Goal: Task Accomplishment & Management: Manage account settings

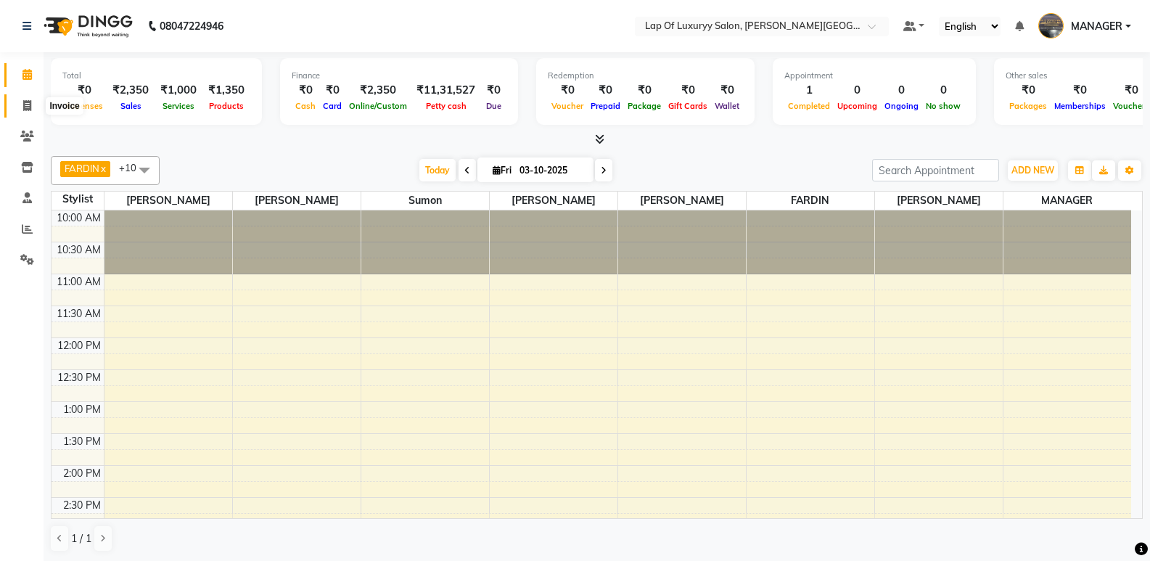
click at [28, 98] on span at bounding box center [27, 106] width 25 height 17
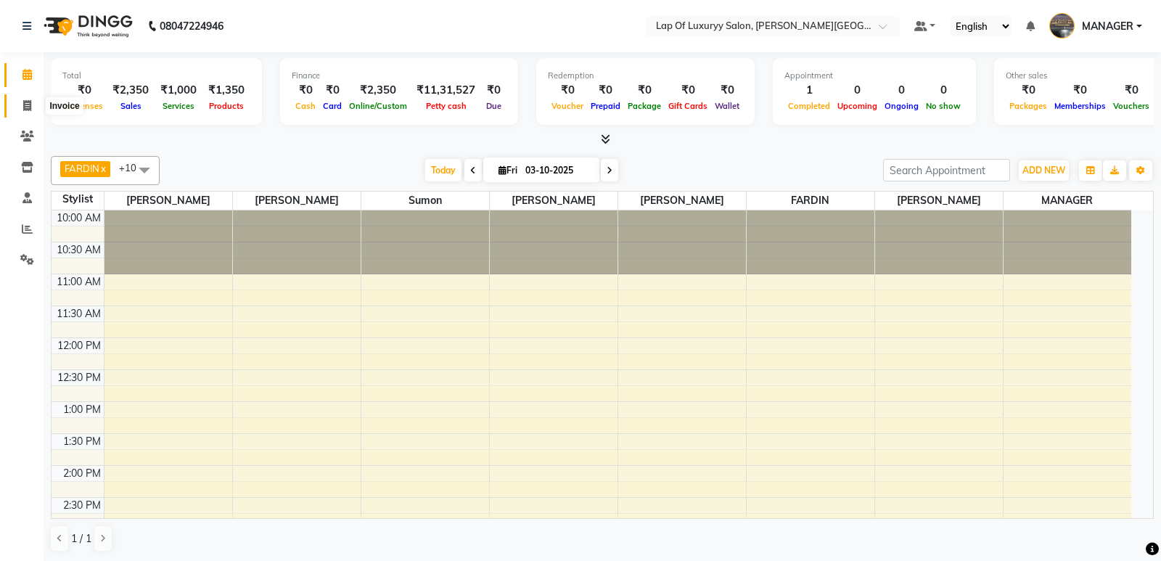
select select "17"
select select "service"
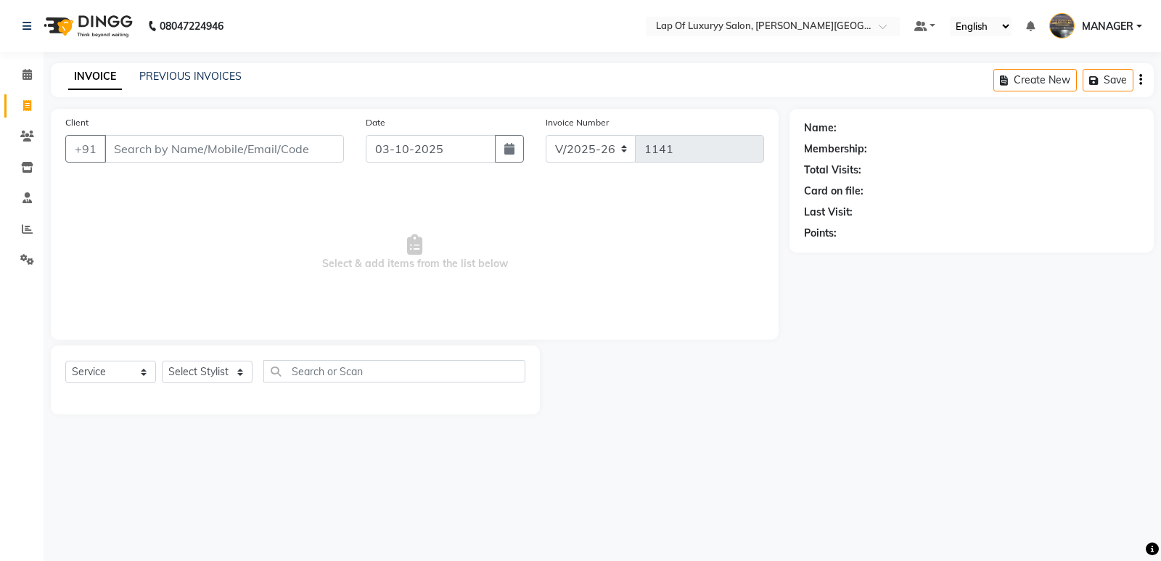
click at [290, 145] on input "Client" at bounding box center [223, 149] width 239 height 28
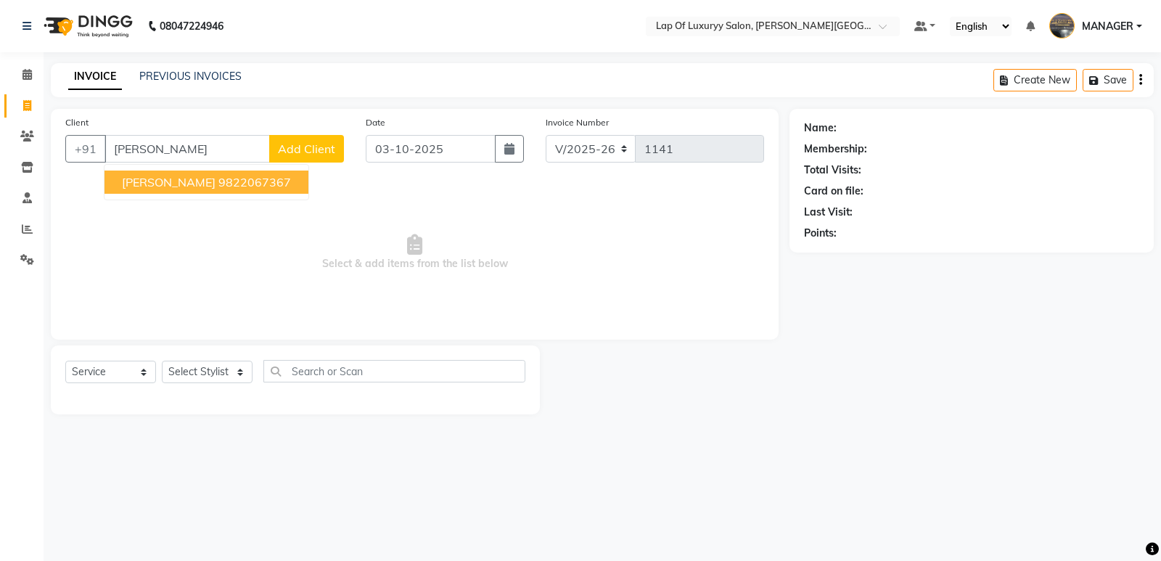
click at [165, 176] on span "[PERSON_NAME]" at bounding box center [169, 182] width 94 height 15
type input "9822067367"
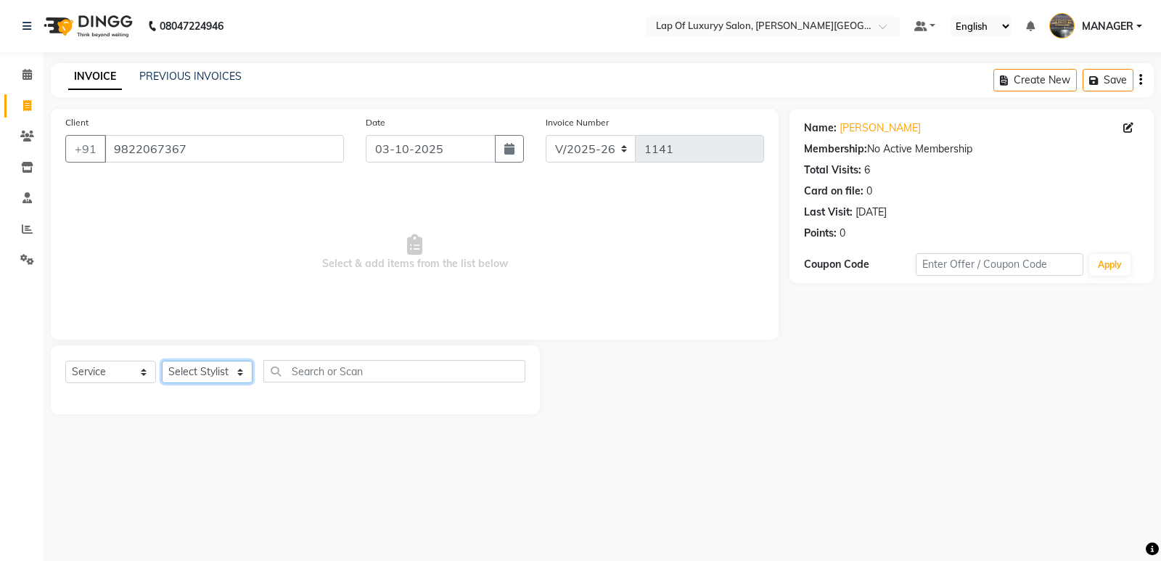
click at [204, 369] on select "Select Stylist FARDIN [PERSON_NAME] [PERSON_NAME] MANAGER [PERSON_NAME] [PERSON…" at bounding box center [207, 372] width 91 height 22
select select "65995"
click at [162, 361] on select "Select Stylist FARDIN [PERSON_NAME] [PERSON_NAME] MANAGER [PERSON_NAME] [PERSON…" at bounding box center [207, 372] width 91 height 22
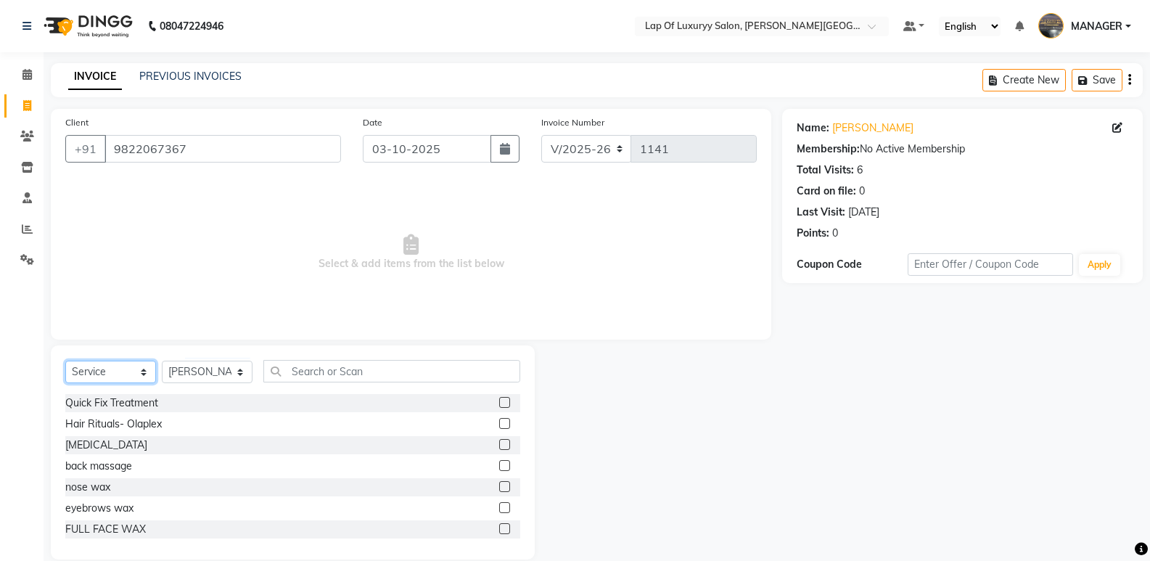
click at [89, 379] on select "Select Service Product Membership Package Voucher Prepaid Gift Card" at bounding box center [110, 372] width 91 height 22
select select "product"
click at [65, 361] on select "Select Service Product Membership Package Voucher Prepaid Gift Card" at bounding box center [110, 372] width 91 height 22
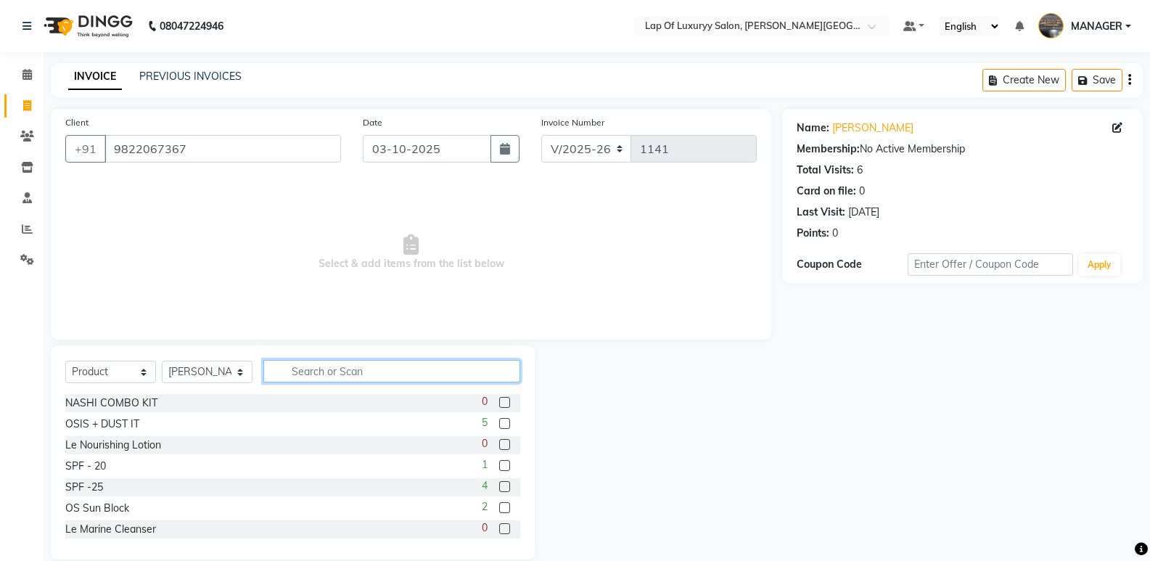
click at [353, 374] on input "text" at bounding box center [391, 371] width 257 height 22
click at [112, 503] on div "OS Sun Block" at bounding box center [97, 508] width 64 height 15
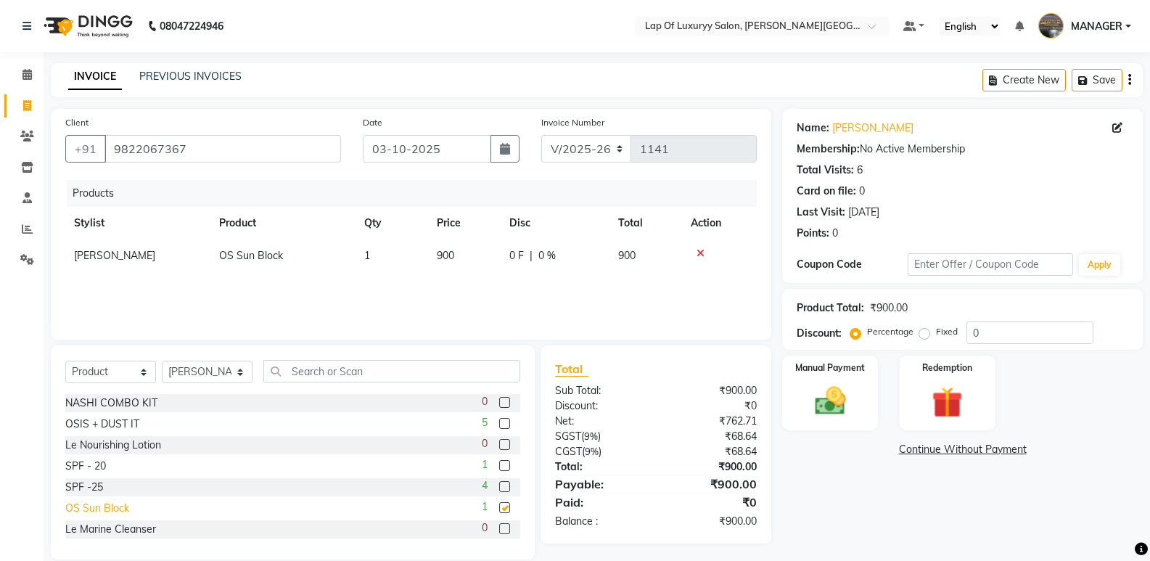
checkbox input "false"
click at [349, 364] on input "text" at bounding box center [391, 371] width 257 height 22
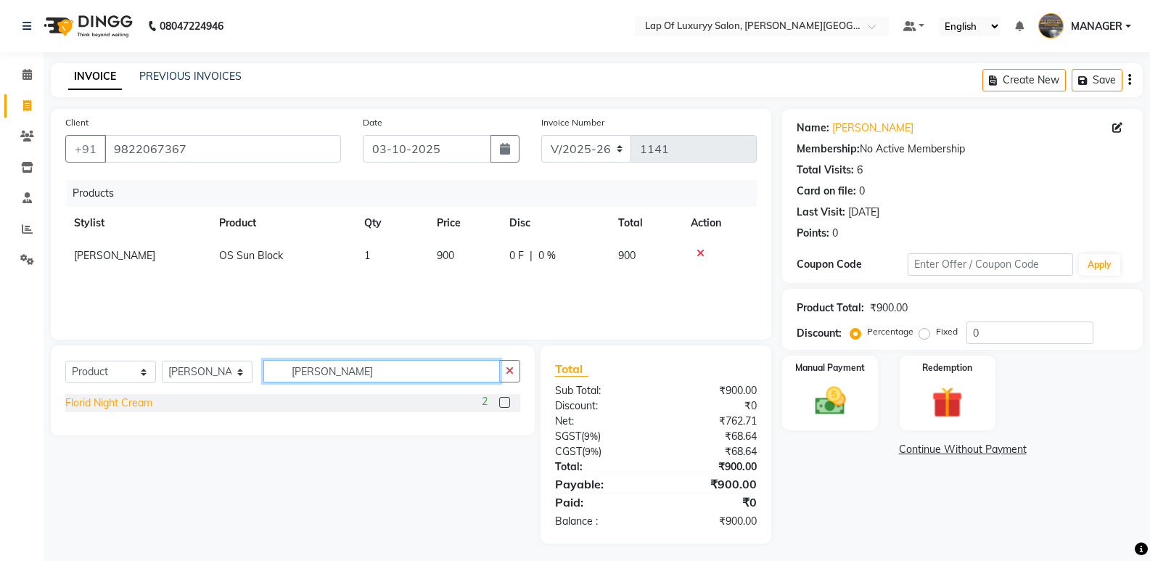
type input "[PERSON_NAME]"
click at [104, 403] on div "Florid Night Cream" at bounding box center [108, 402] width 87 height 15
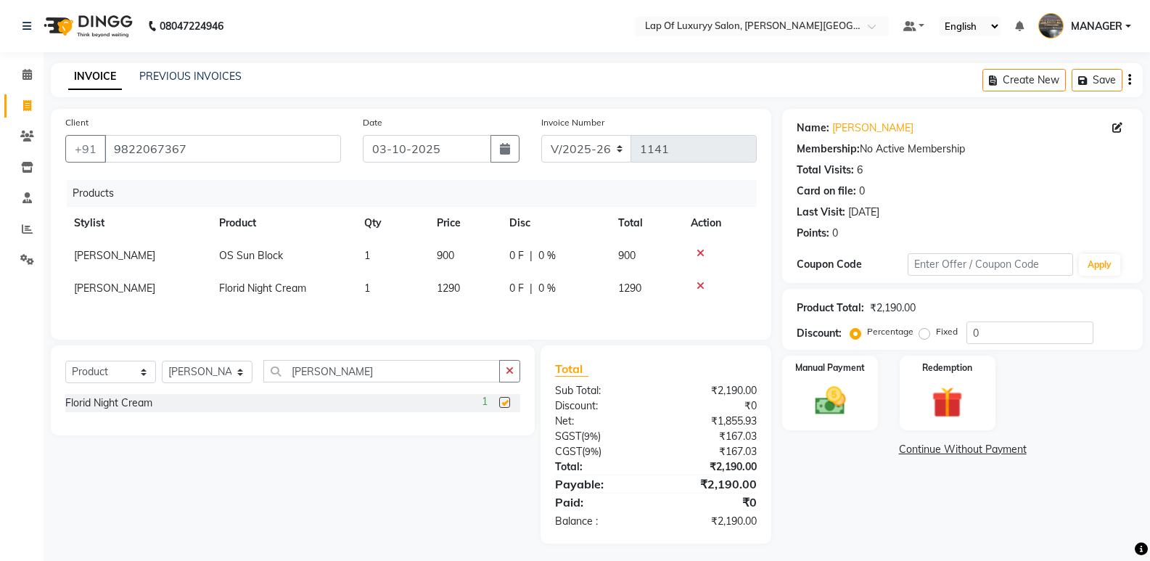
checkbox input "false"
click at [455, 300] on td "1290" at bounding box center [464, 288] width 73 height 33
select select "65995"
click at [880, 509] on div "Name: [PERSON_NAME] Membership: No Active Membership Total Visits: 6 Card on fi…" at bounding box center [968, 326] width 372 height 435
click at [826, 416] on img at bounding box center [830, 400] width 52 height 37
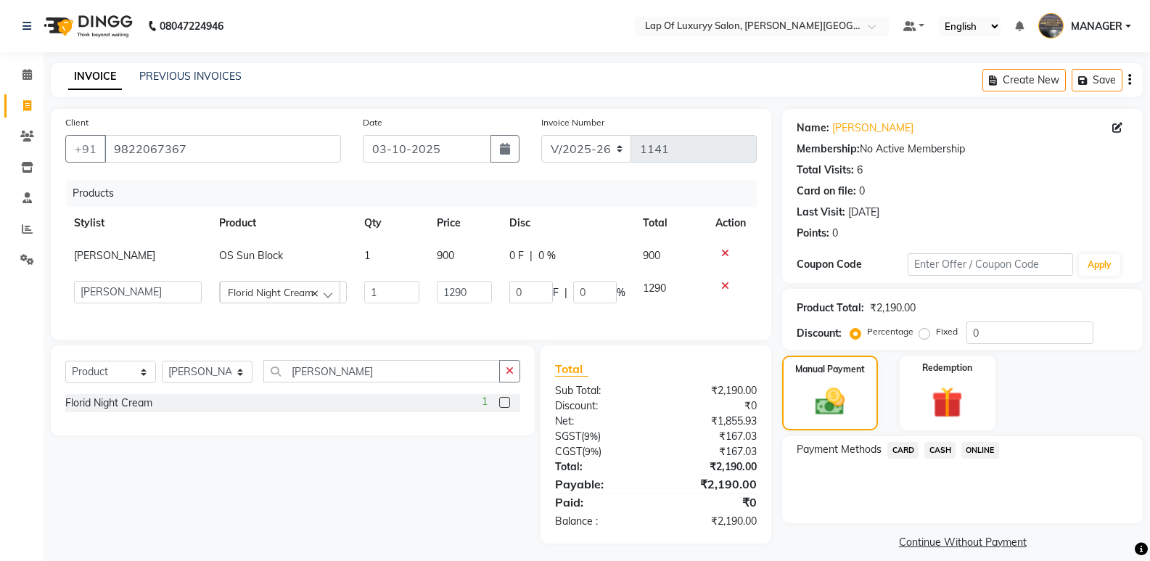
click at [948, 456] on span "CASH" at bounding box center [940, 450] width 31 height 17
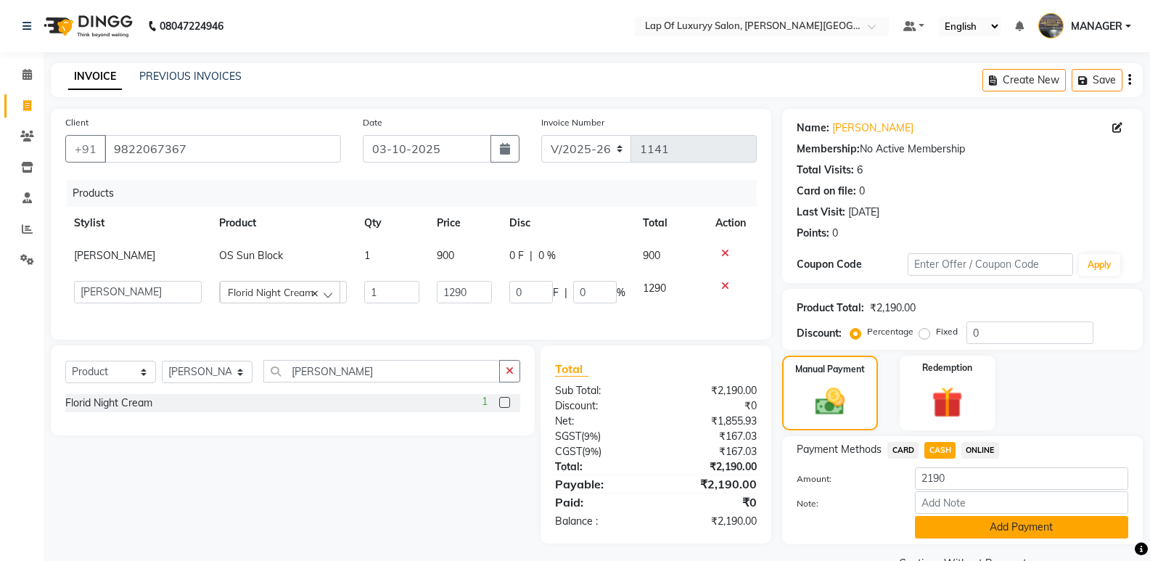
click at [954, 522] on button "Add Payment" at bounding box center [1021, 527] width 213 height 22
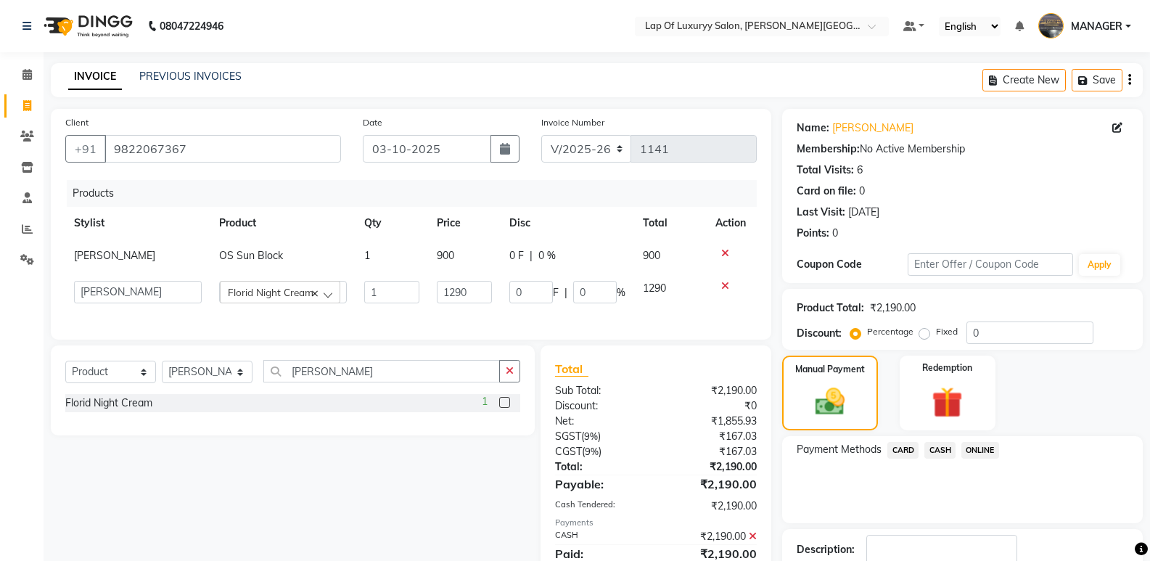
scroll to position [96, 0]
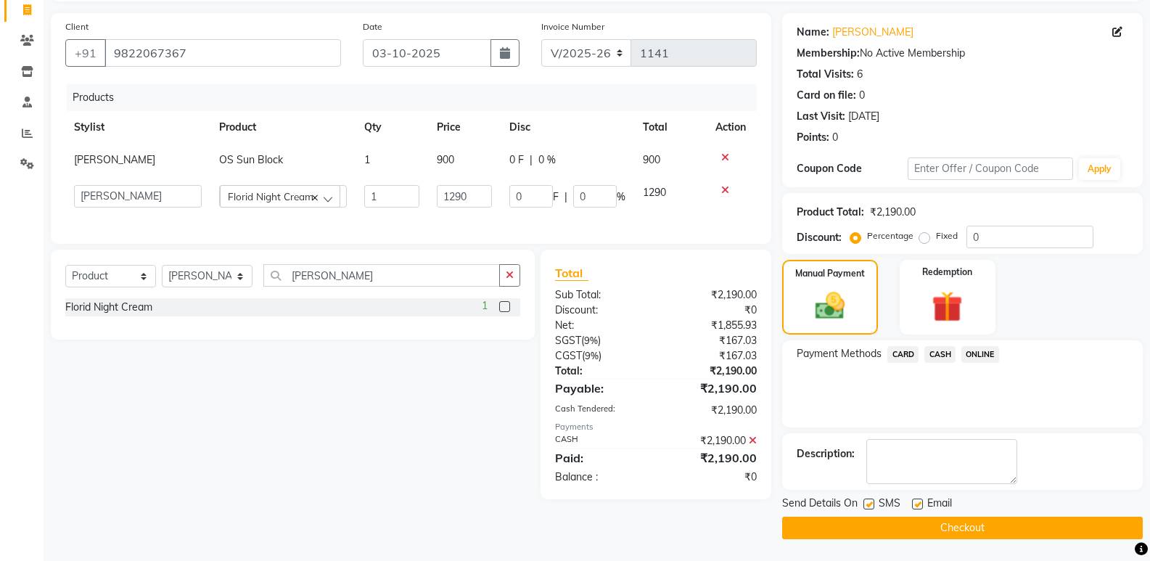
click at [913, 505] on label at bounding box center [917, 504] width 11 height 11
click at [913, 505] on input "checkbox" at bounding box center [916, 504] width 9 height 9
checkbox input "false"
click at [837, 533] on button "Checkout" at bounding box center [962, 528] width 361 height 22
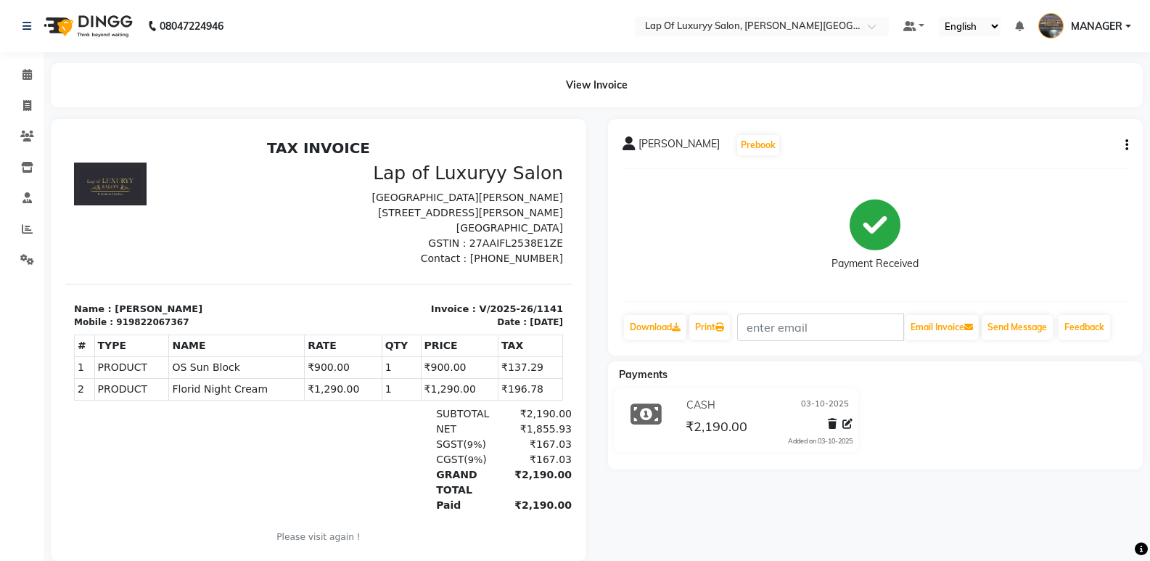
click at [1128, 143] on div "[PERSON_NAME] Prebook Payment Received Download Print Email Invoice Send Messag…" at bounding box center [876, 237] width 536 height 237
click at [1126, 146] on icon "button" at bounding box center [1127, 145] width 3 height 1
click at [1067, 141] on div "Edit Item Staff" at bounding box center [1068, 136] width 73 height 18
select select
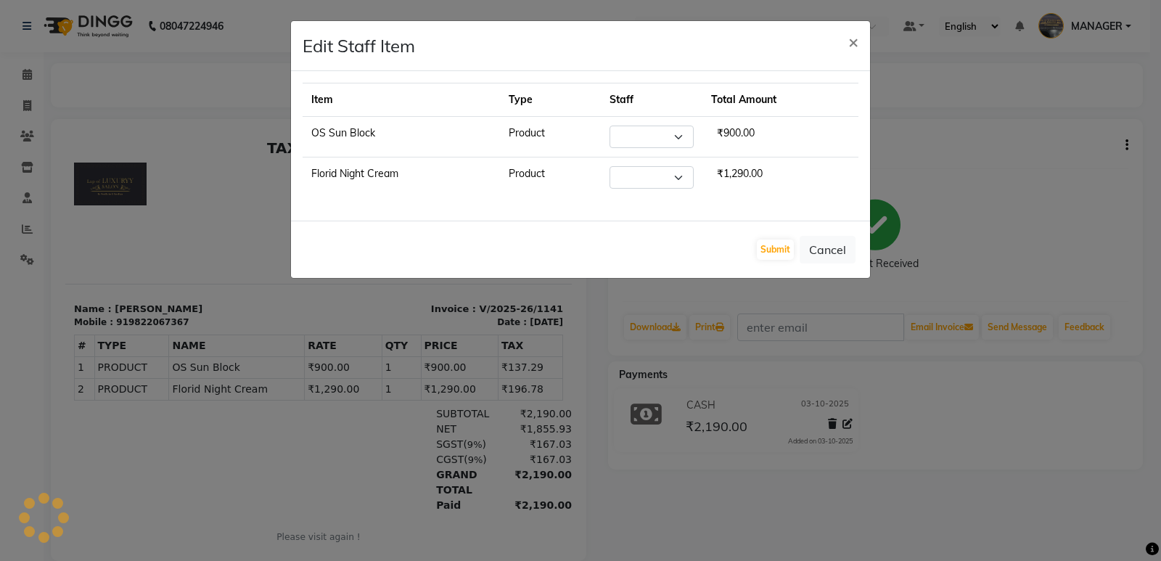
select select "65995"
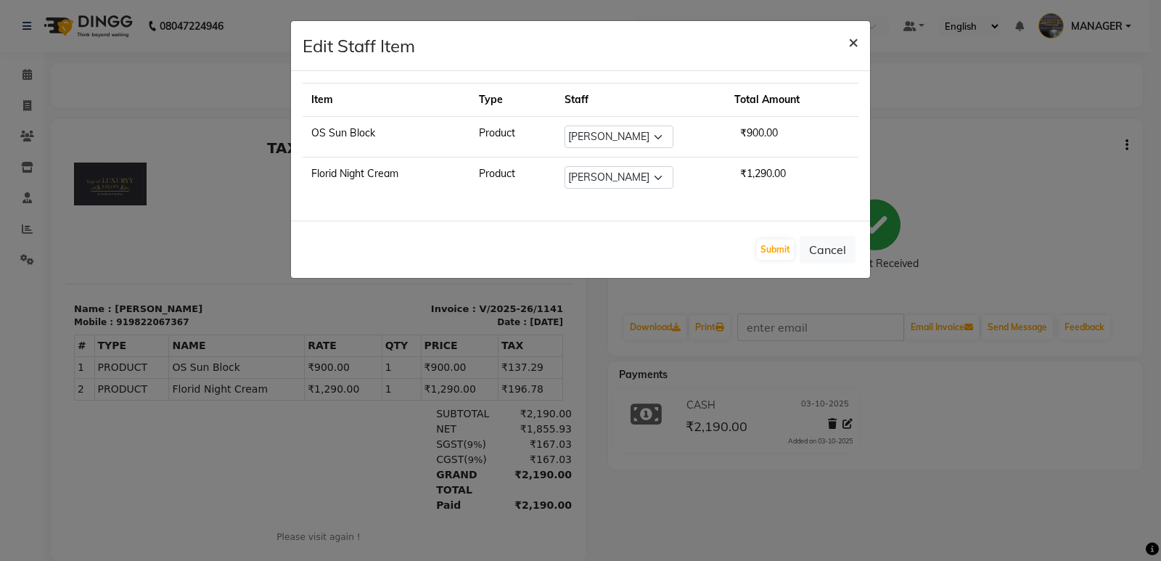
click at [852, 37] on span "×" at bounding box center [853, 41] width 10 height 22
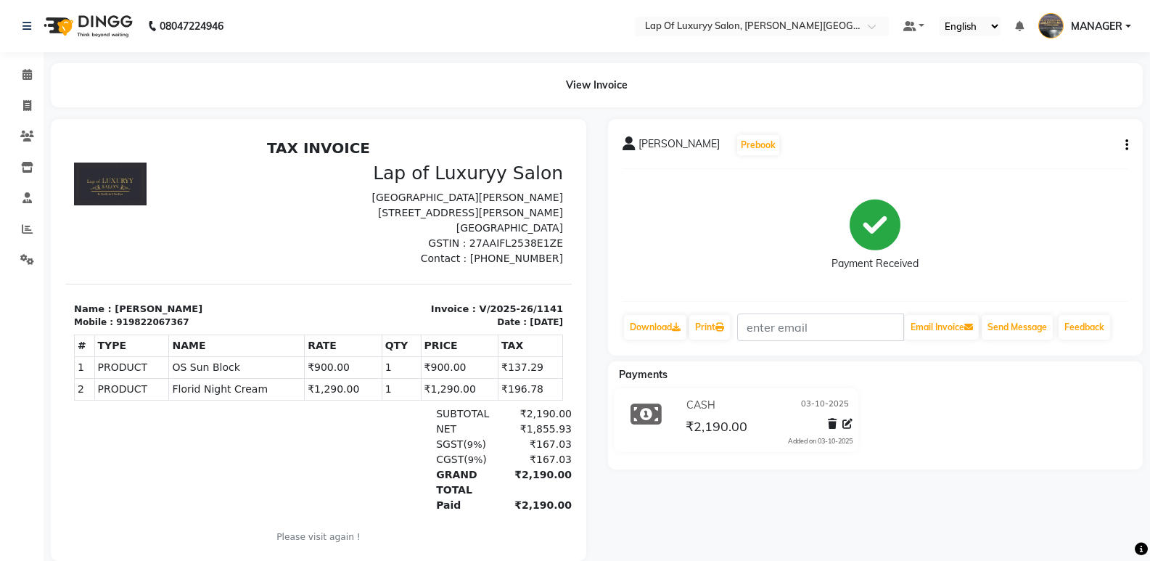
click at [1130, 147] on div "[PERSON_NAME] Prebook Payment Received Download Print Email Invoice Send Messag…" at bounding box center [876, 237] width 536 height 237
click at [1126, 145] on icon "button" at bounding box center [1127, 145] width 3 height 1
click at [1058, 157] on div "Edit Invoice" at bounding box center [1068, 154] width 73 height 18
select select "service"
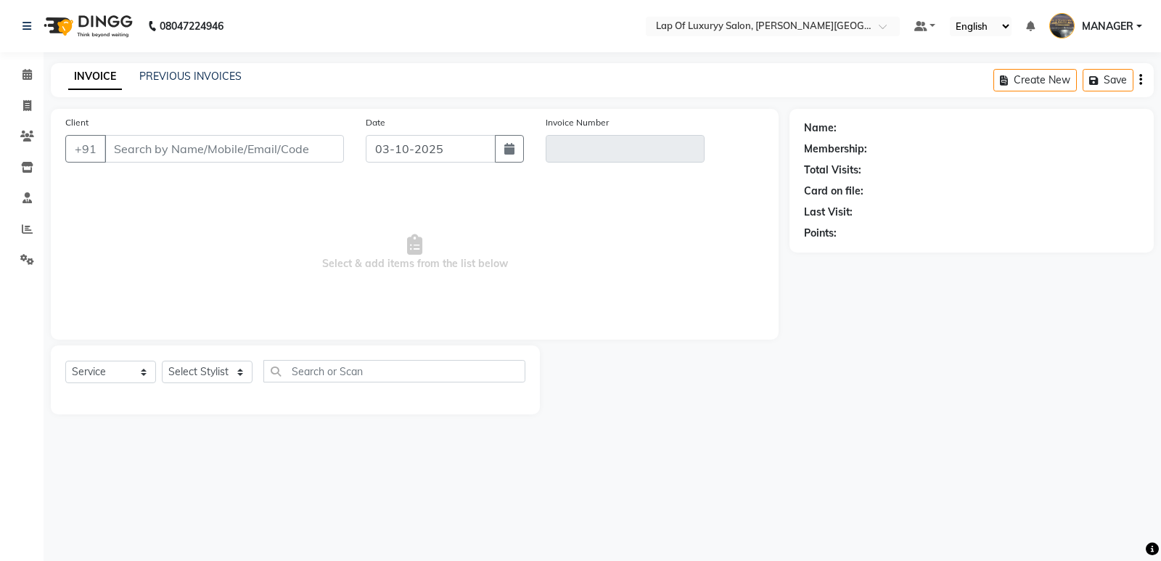
type input "9822067367"
type input "V/2025-26/1141"
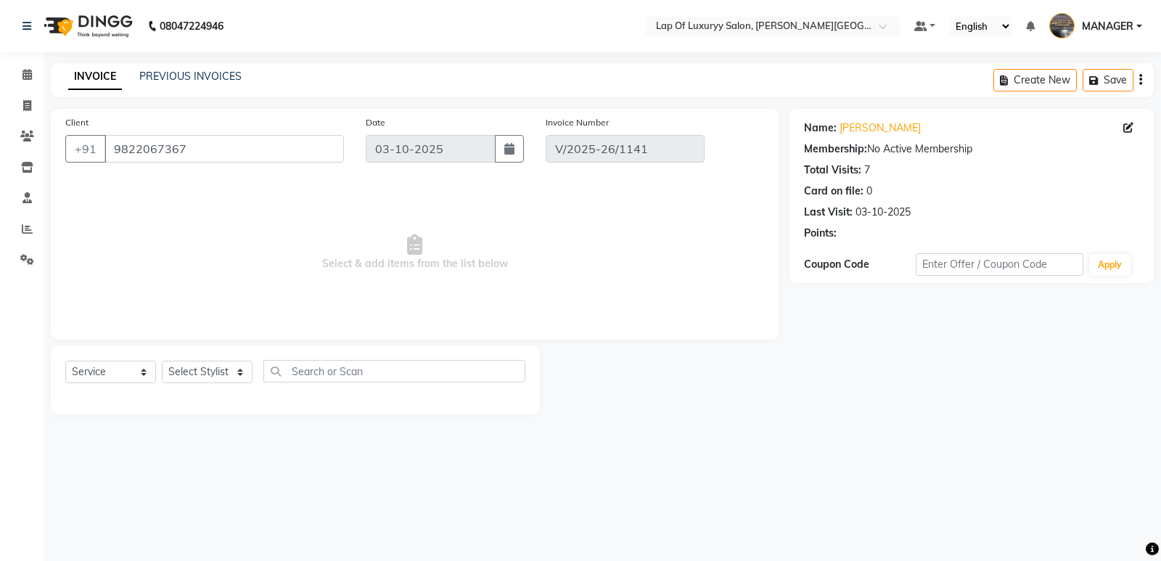
select select "select"
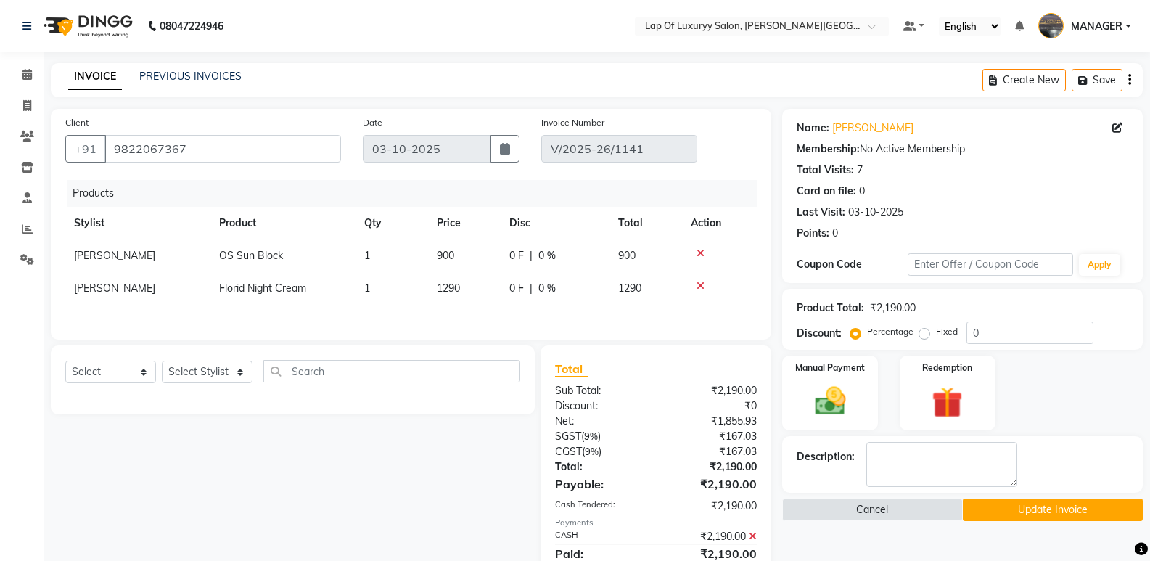
click at [1129, 120] on div "Name: [PERSON_NAME] Membership: No Active Membership Total Visits: 7 Card on fi…" at bounding box center [962, 196] width 361 height 174
click at [1123, 125] on span at bounding box center [1120, 127] width 16 height 15
click at [1118, 128] on icon at bounding box center [1117, 128] width 10 height 10
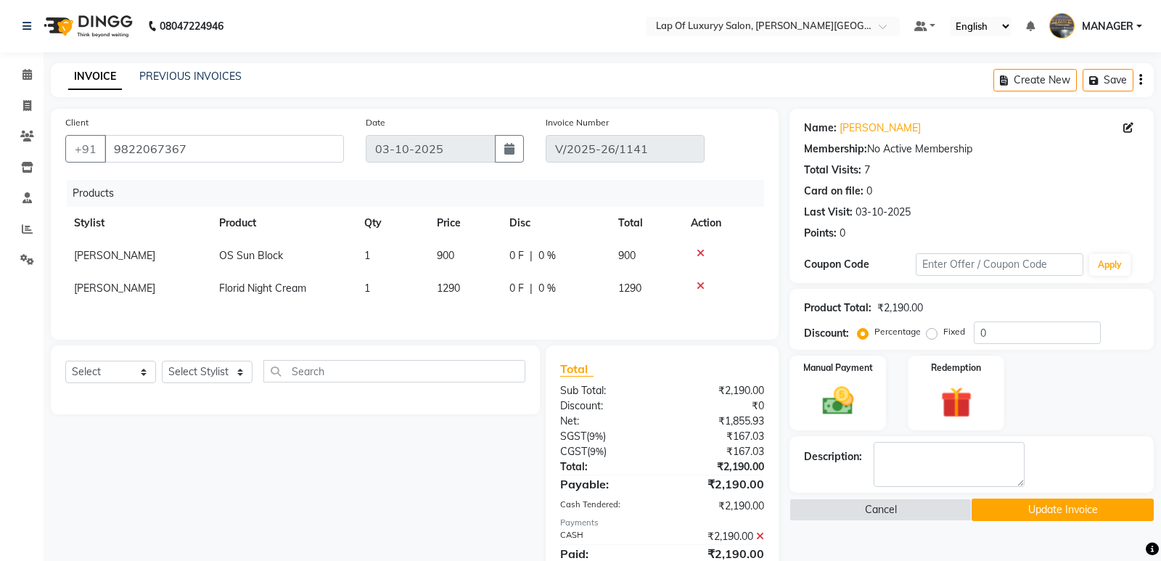
select select "22"
select select "[DEMOGRAPHIC_DATA]"
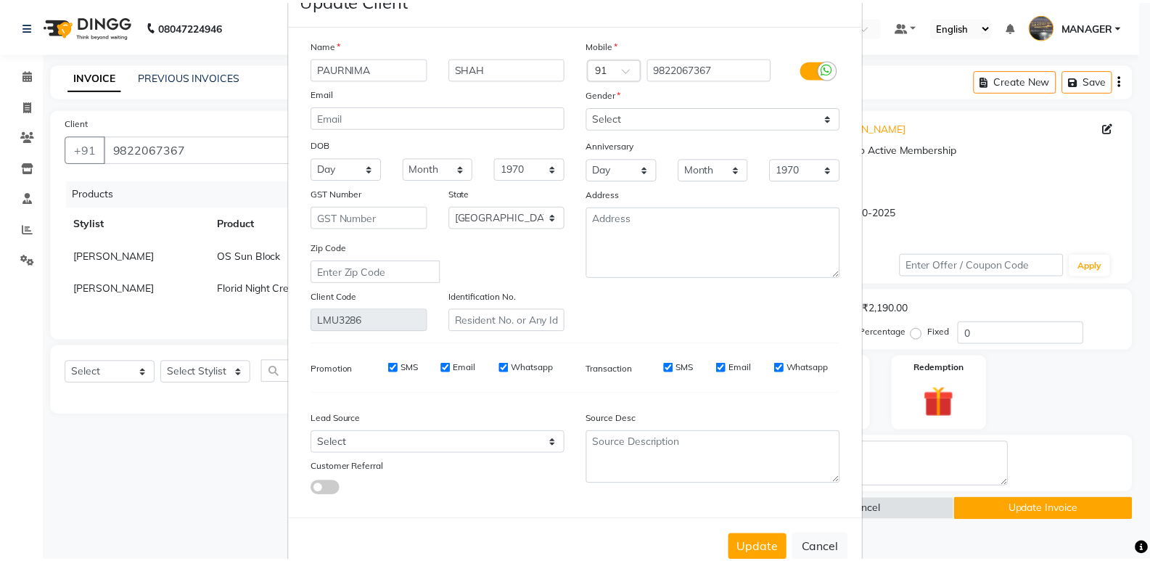
scroll to position [83, 0]
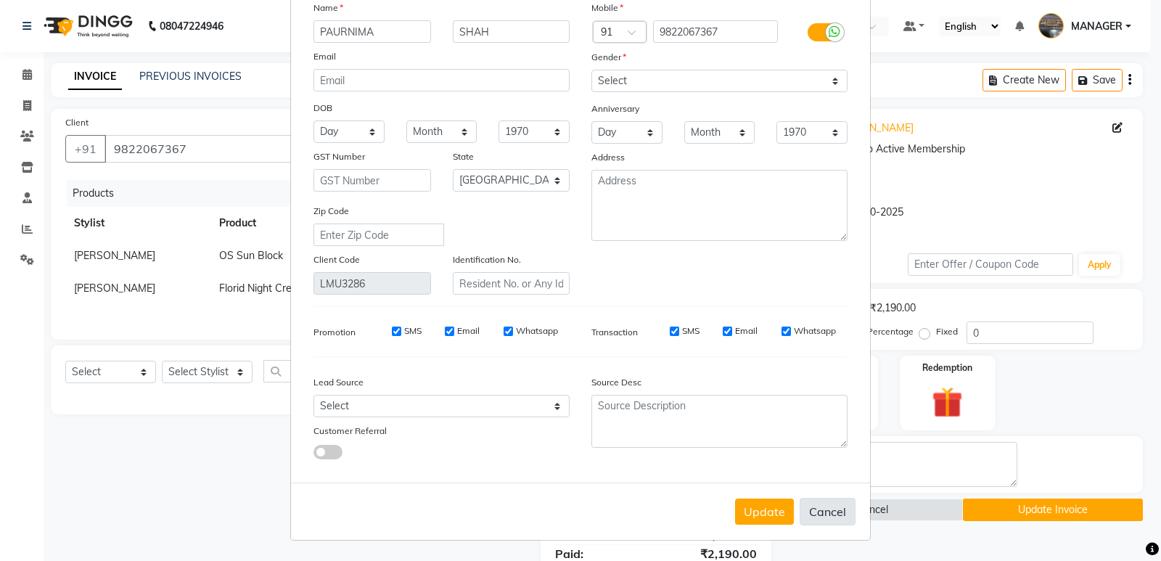
click at [837, 512] on button "Cancel" at bounding box center [828, 512] width 56 height 28
select select
select select "null"
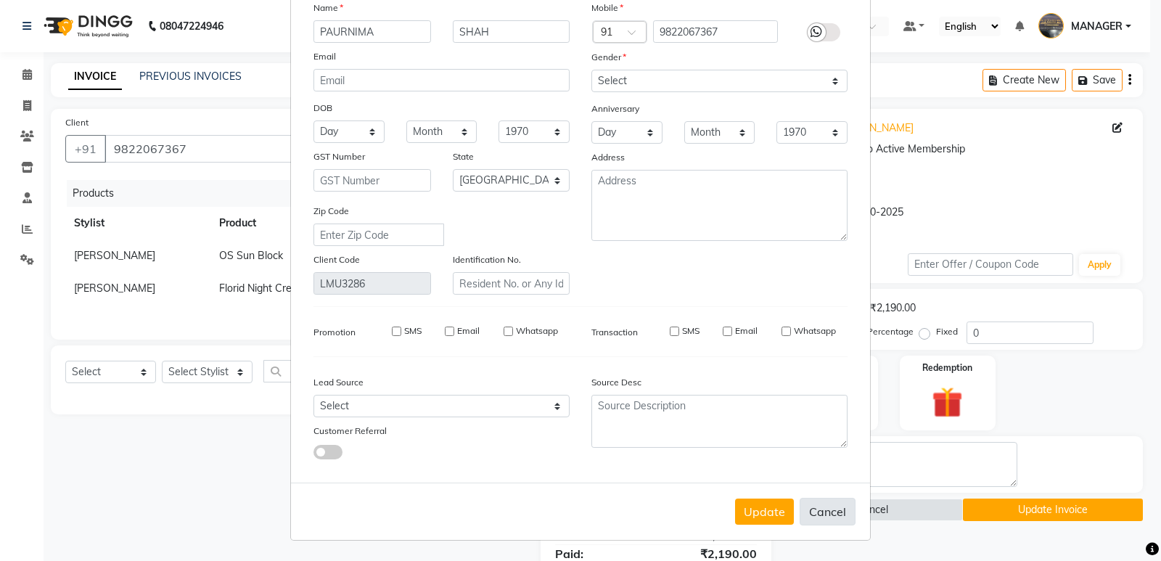
select select
checkbox input "false"
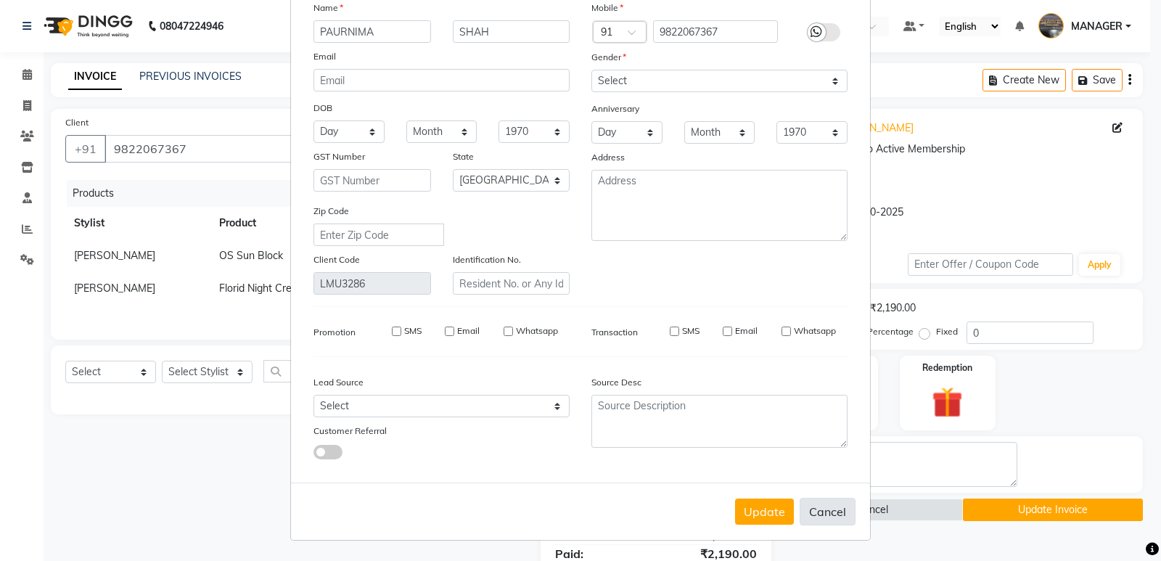
checkbox input "false"
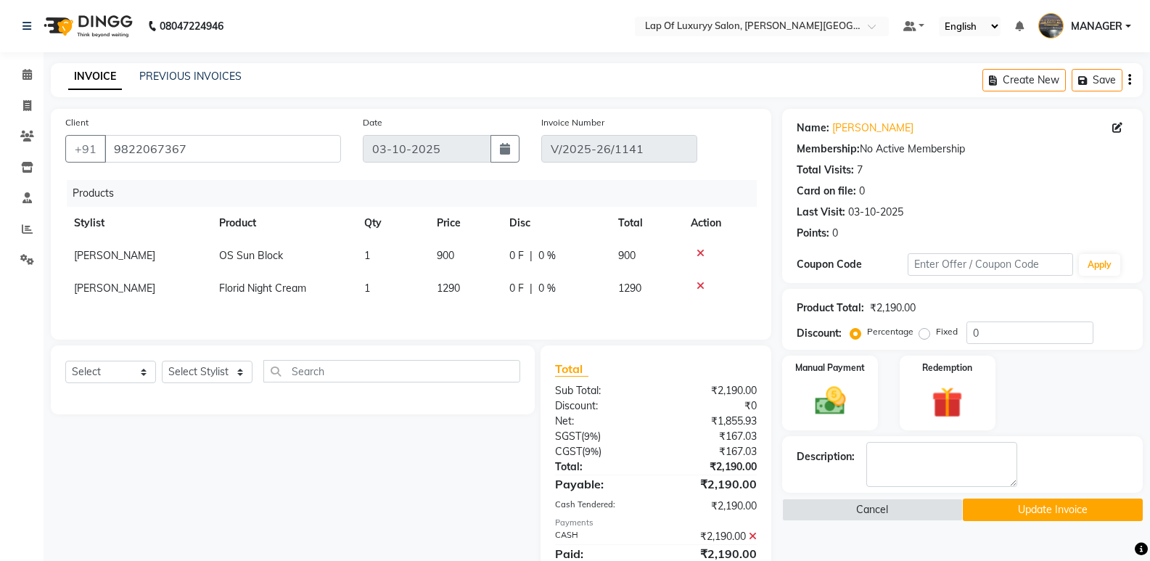
click at [1023, 501] on button "Update Invoice" at bounding box center [1053, 510] width 180 height 22
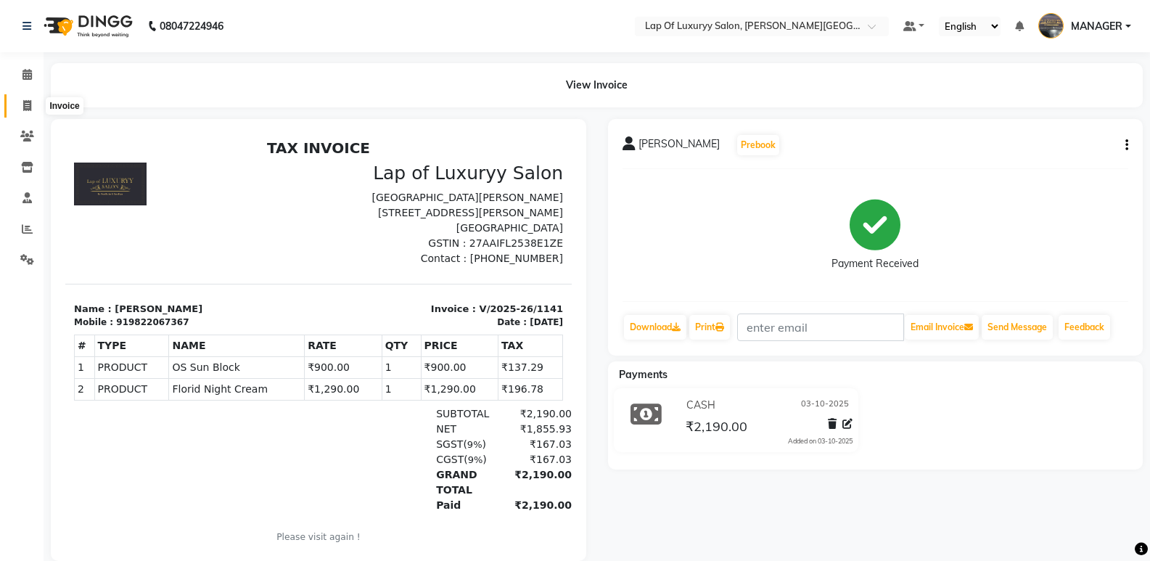
click at [29, 109] on icon at bounding box center [27, 105] width 8 height 11
select select "17"
select select "service"
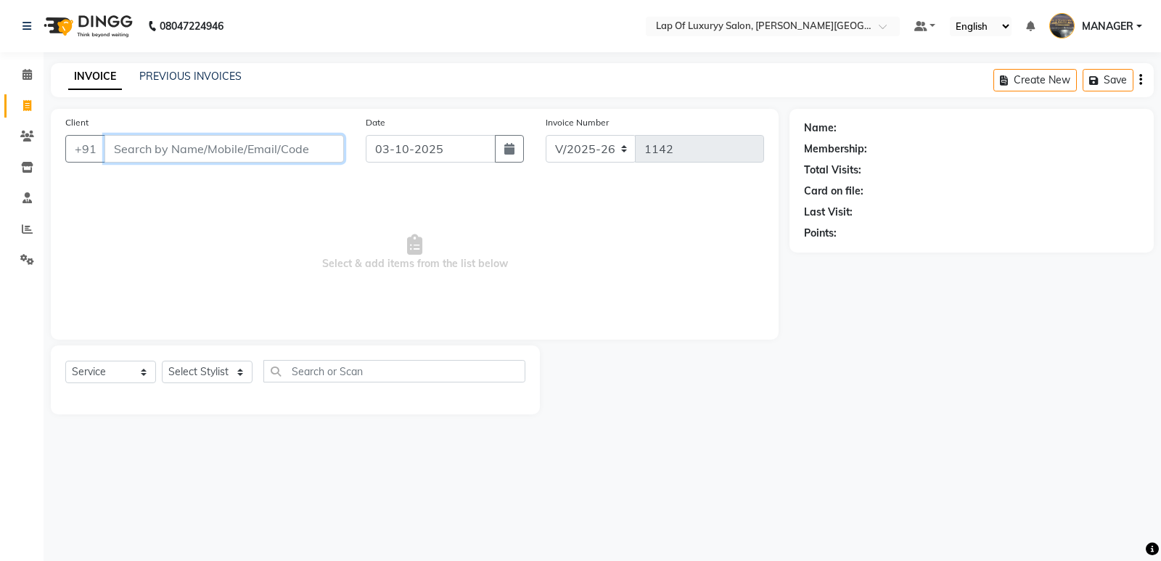
click at [219, 157] on input "Client" at bounding box center [223, 149] width 239 height 28
type input "8308012774"
click at [313, 153] on span "Add Client" at bounding box center [306, 149] width 57 height 15
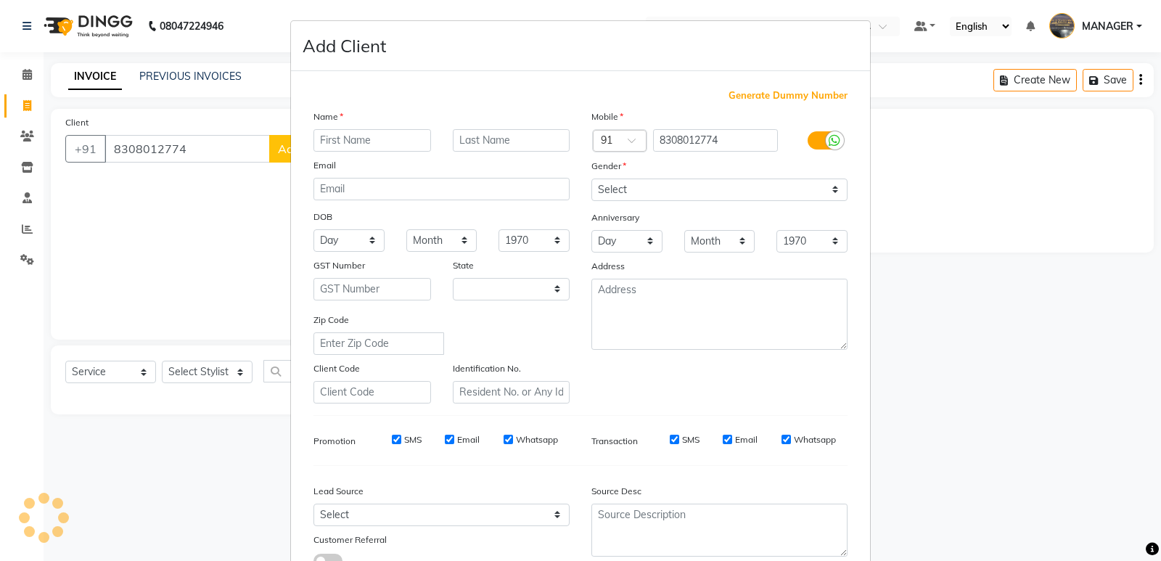
select select "22"
type input "[PERSON_NAME]"
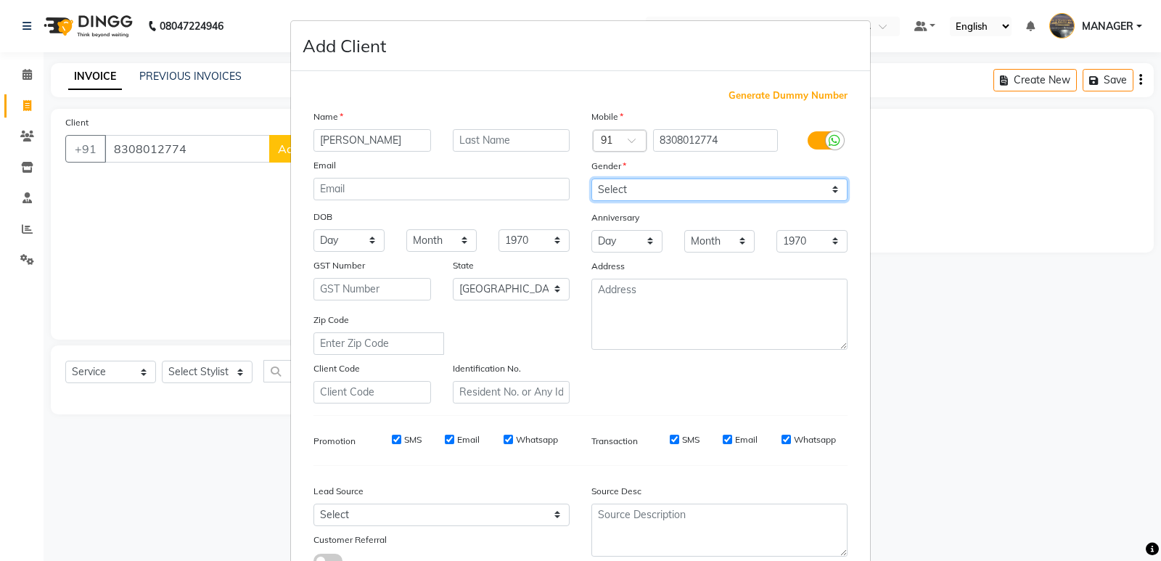
click at [611, 188] on select "Select [DEMOGRAPHIC_DATA] [DEMOGRAPHIC_DATA] Other Prefer Not To Say" at bounding box center [719, 190] width 256 height 22
select select "[DEMOGRAPHIC_DATA]"
click at [591, 179] on select "Select [DEMOGRAPHIC_DATA] [DEMOGRAPHIC_DATA] Other Prefer Not To Say" at bounding box center [719, 190] width 256 height 22
click at [636, 188] on select "Select [DEMOGRAPHIC_DATA] [DEMOGRAPHIC_DATA] Other Prefer Not To Say" at bounding box center [719, 190] width 256 height 22
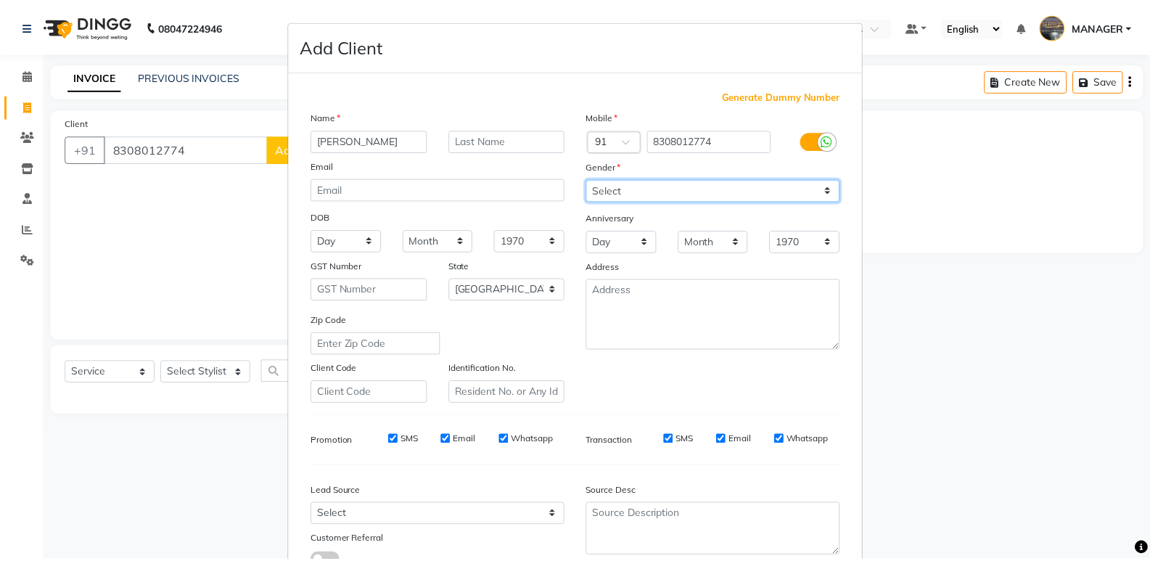
scroll to position [109, 0]
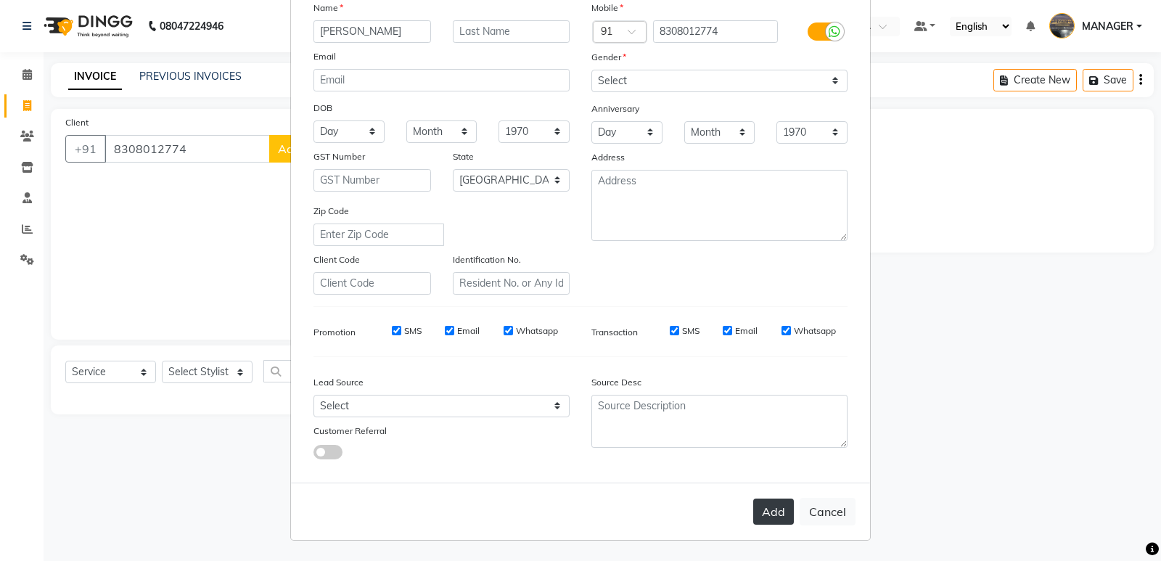
click at [763, 509] on button "Add" at bounding box center [773, 512] width 41 height 26
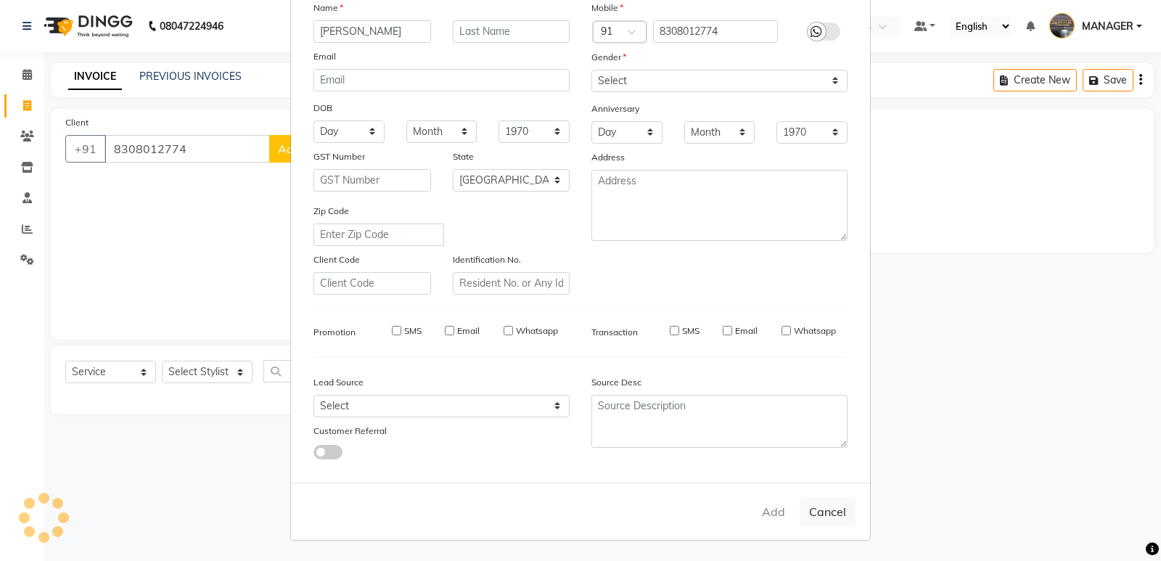
select select
select select "null"
select select
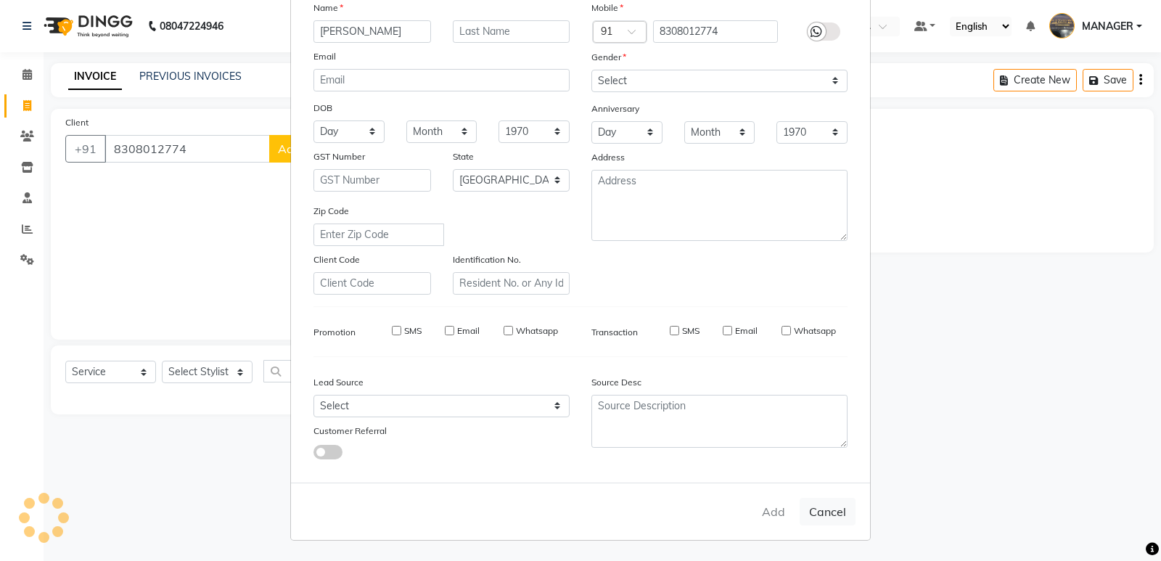
select select
checkbox input "false"
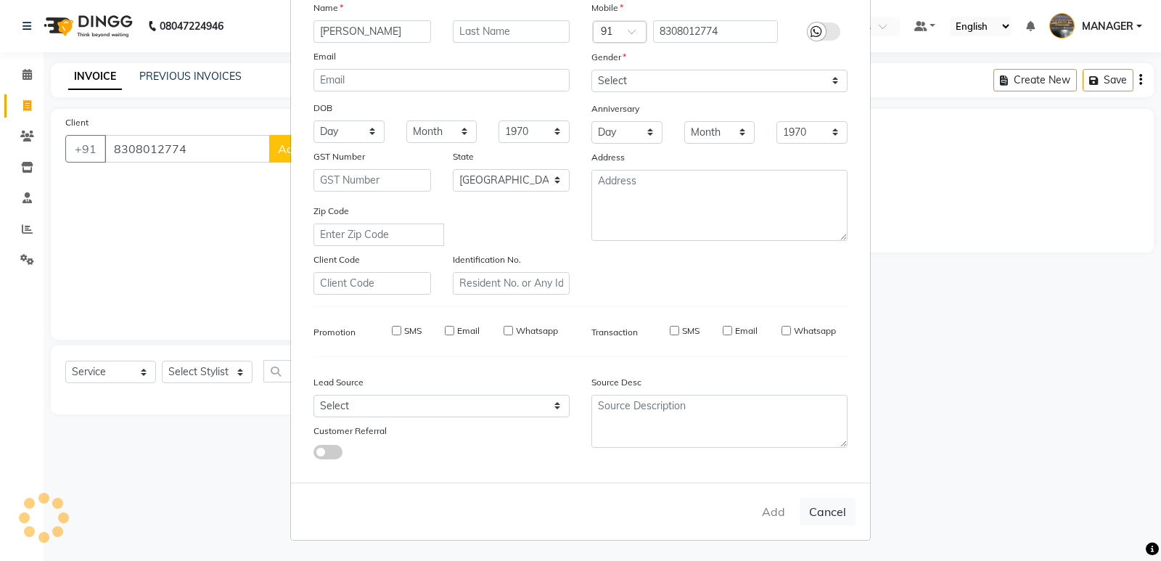
checkbox input "false"
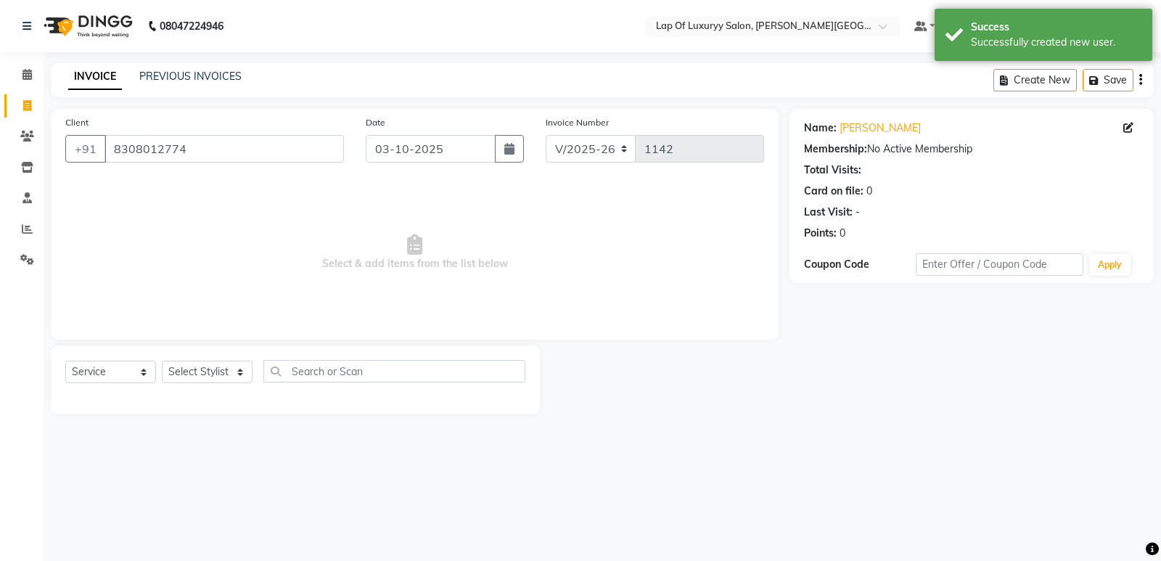
click at [176, 356] on div "Select Service Product Membership Package Voucher Prepaid Gift Card Select Styl…" at bounding box center [295, 379] width 489 height 69
click at [182, 374] on select "Select Stylist FARDIN [PERSON_NAME] [PERSON_NAME] MANAGER [PERSON_NAME] [PERSON…" at bounding box center [207, 372] width 91 height 22
select select "21284"
click at [162, 361] on select "Select Stylist FARDIN [PERSON_NAME] [PERSON_NAME] MANAGER [PERSON_NAME] [PERSON…" at bounding box center [207, 372] width 91 height 22
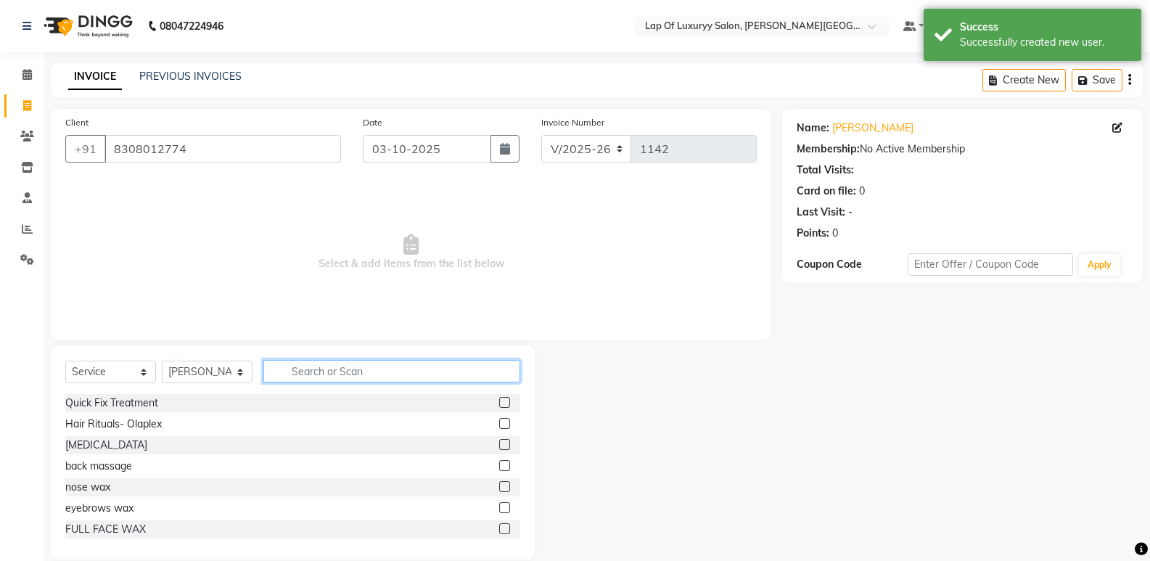
click at [303, 377] on input "text" at bounding box center [391, 371] width 257 height 22
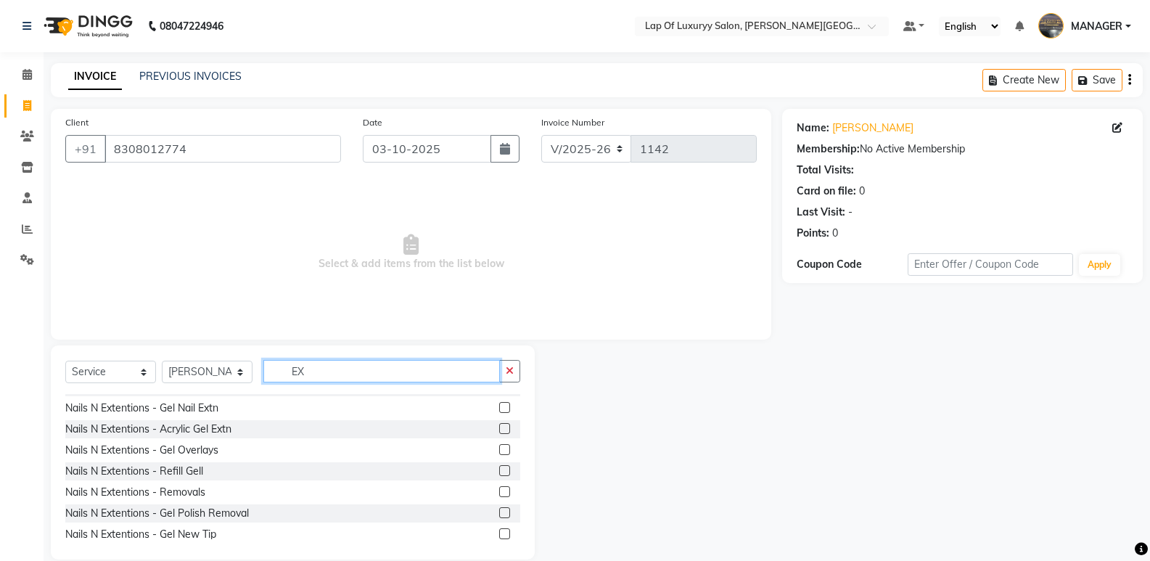
scroll to position [145, 0]
type input "EX"
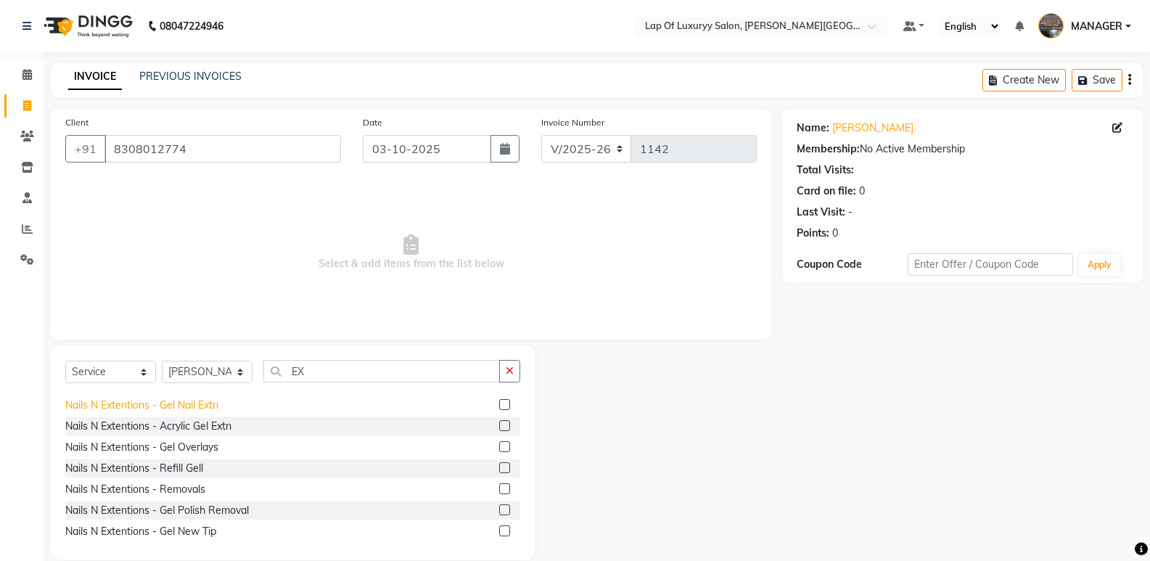
click at [175, 399] on div "Nails N Extentions - Gel Nail Extn" at bounding box center [141, 405] width 153 height 15
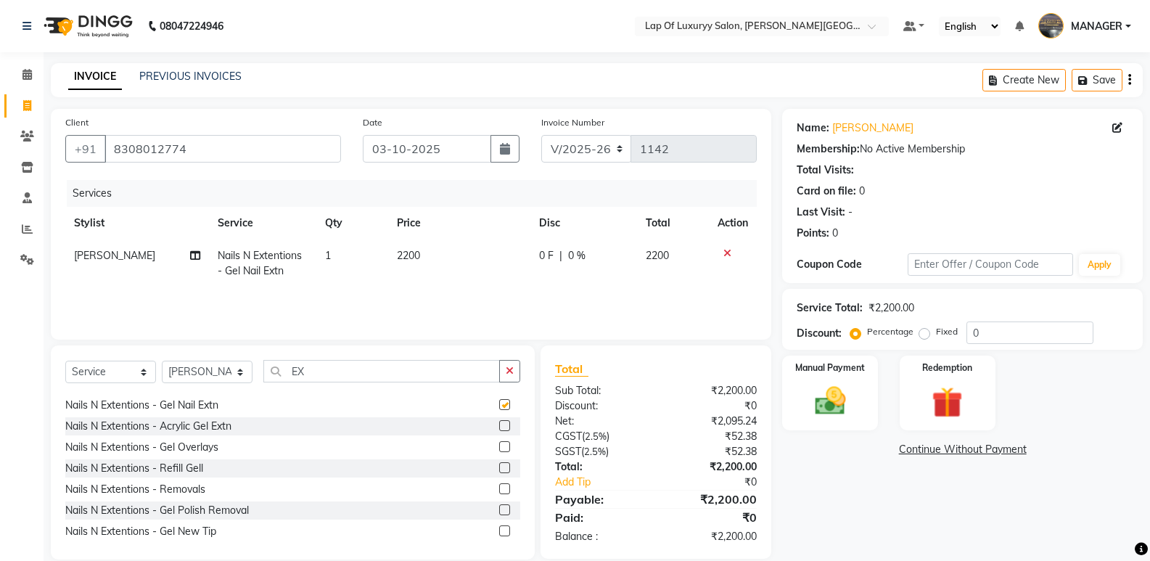
checkbox input "false"
click at [473, 255] on td "2200" at bounding box center [459, 263] width 142 height 48
select select "21284"
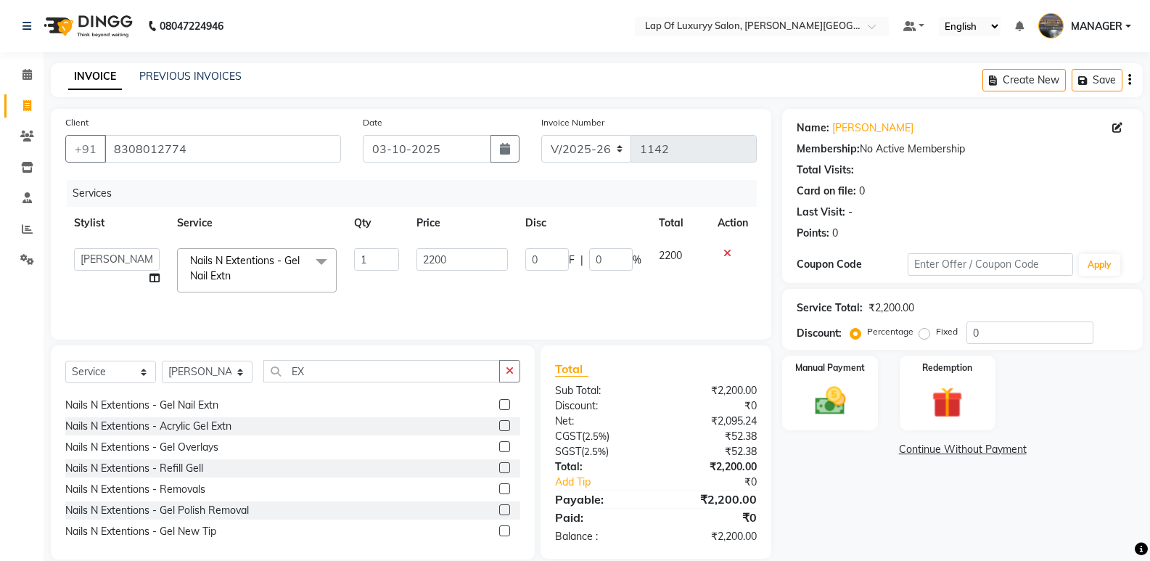
click at [473, 255] on input "2200" at bounding box center [462, 259] width 91 height 22
type input "2600"
click at [438, 285] on td "2600" at bounding box center [462, 270] width 108 height 62
select select "21284"
click at [507, 366] on icon "button" at bounding box center [510, 371] width 8 height 10
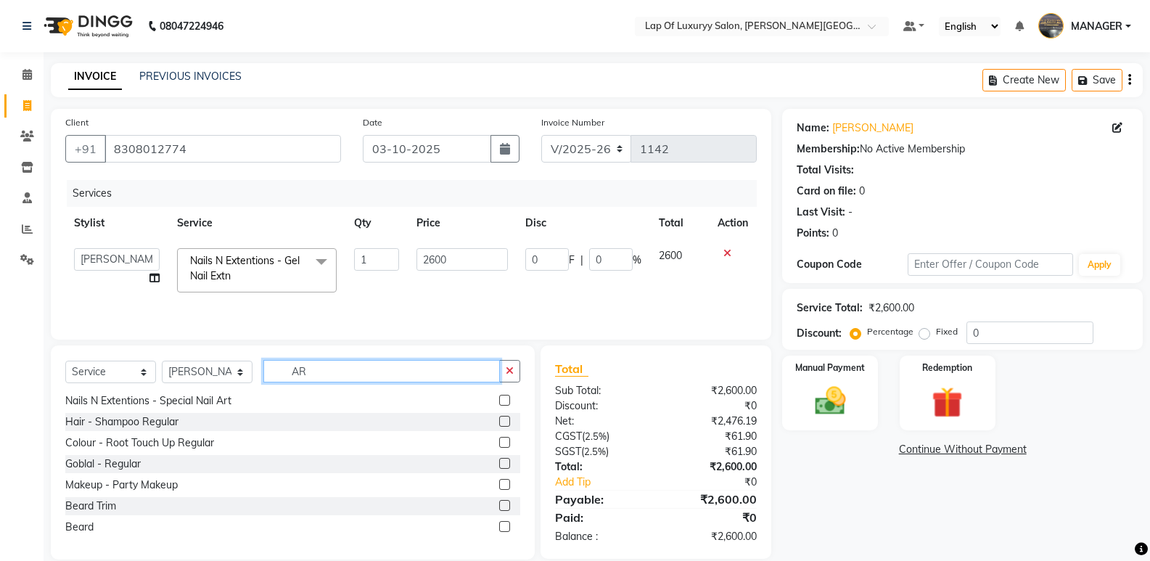
scroll to position [0, 0]
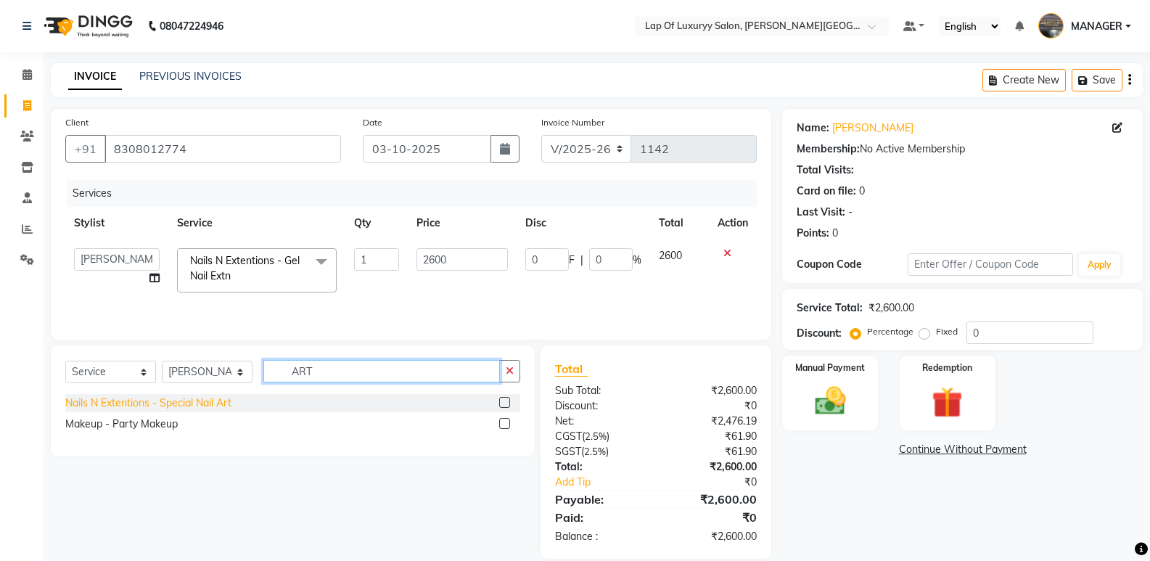
type input "ART"
click at [163, 410] on div "Nails N Extentions - Special Nail Art" at bounding box center [148, 402] width 166 height 15
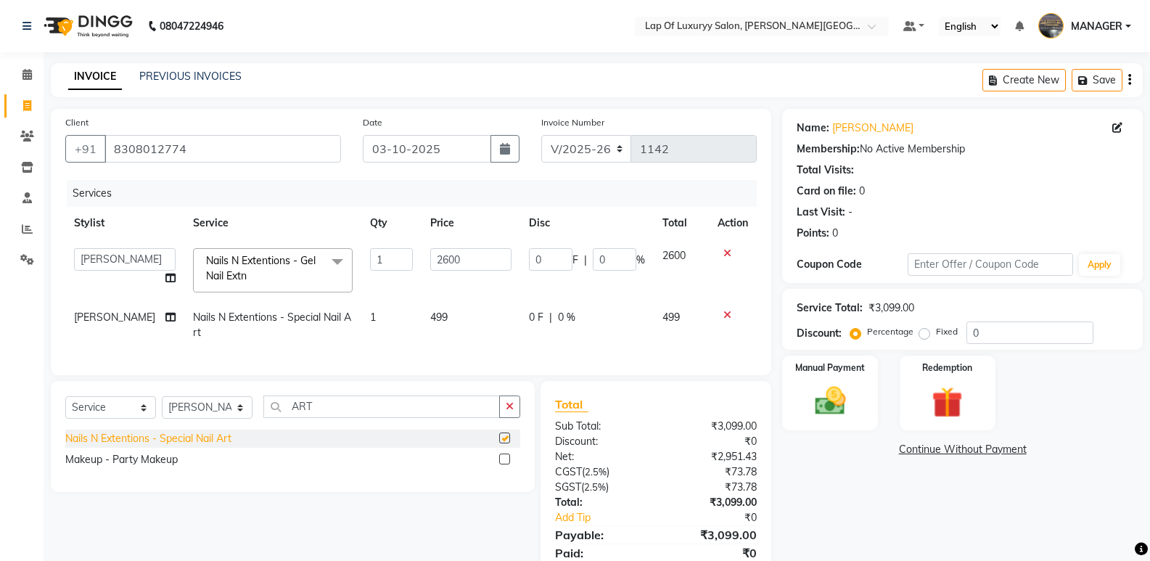
checkbox input "false"
click at [459, 308] on td "499" at bounding box center [471, 325] width 99 height 48
select select "21284"
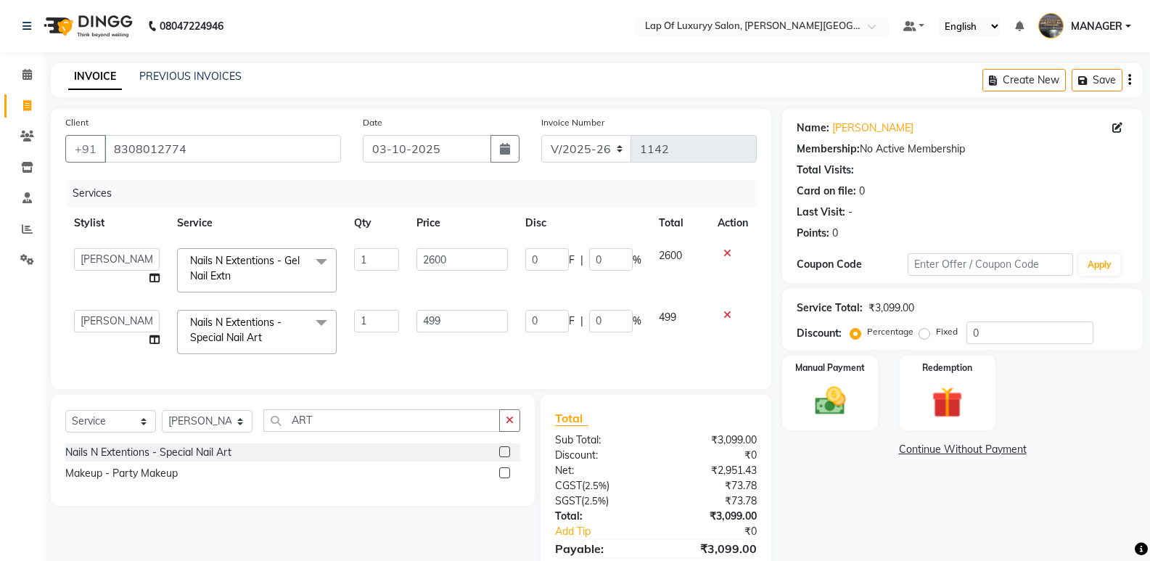
click at [462, 307] on td "499" at bounding box center [462, 332] width 108 height 62
click at [460, 320] on input "499" at bounding box center [462, 321] width 91 height 22
type input "4"
type input "2000"
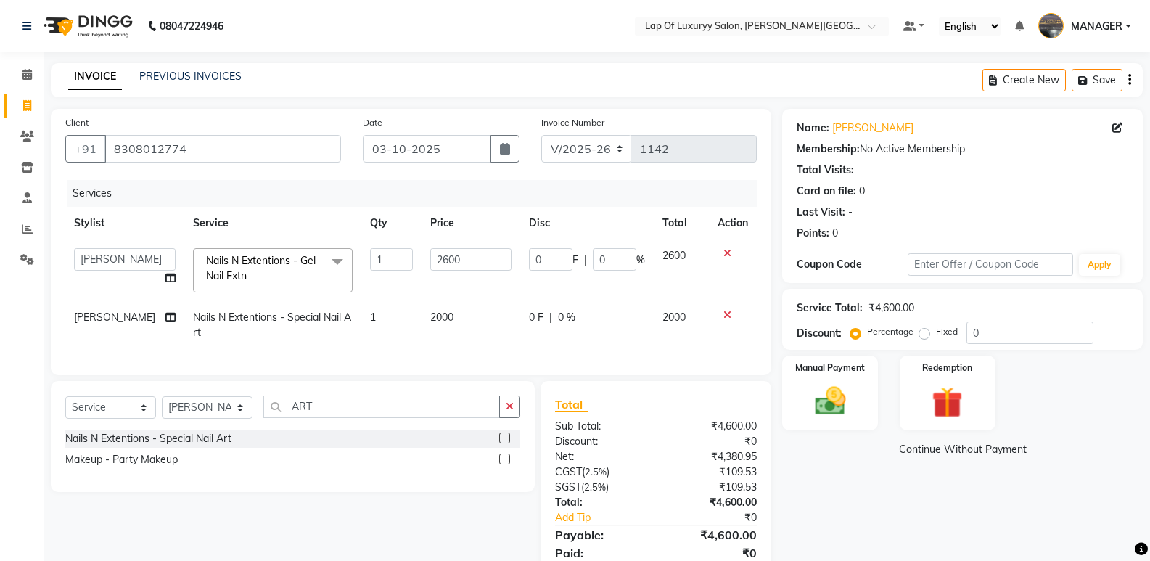
click at [815, 511] on div "Name: [PERSON_NAME] Membership: No Active Membership Total Visits: Card on file…" at bounding box center [968, 351] width 372 height 485
click at [832, 388] on img at bounding box center [830, 400] width 52 height 37
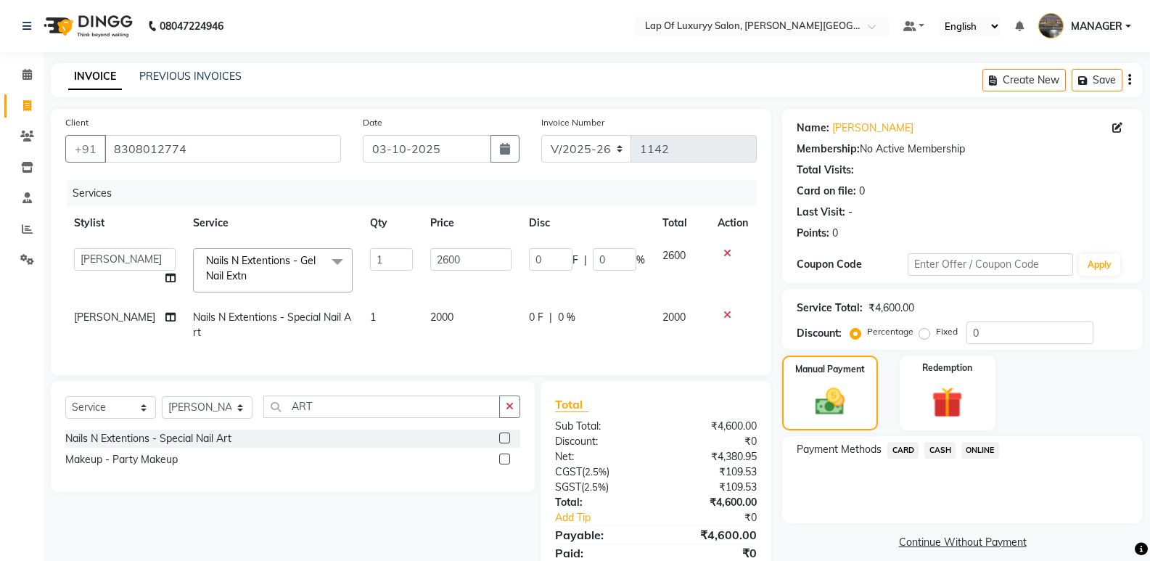
click at [985, 451] on span "ONLINE" at bounding box center [981, 450] width 38 height 17
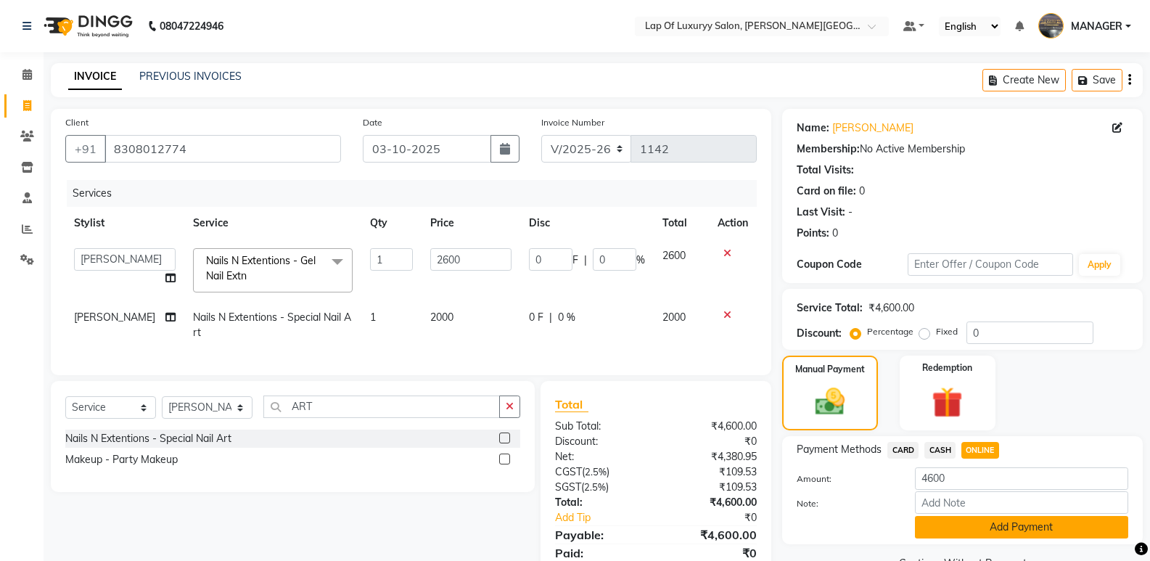
click at [977, 523] on button "Add Payment" at bounding box center [1021, 527] width 213 height 22
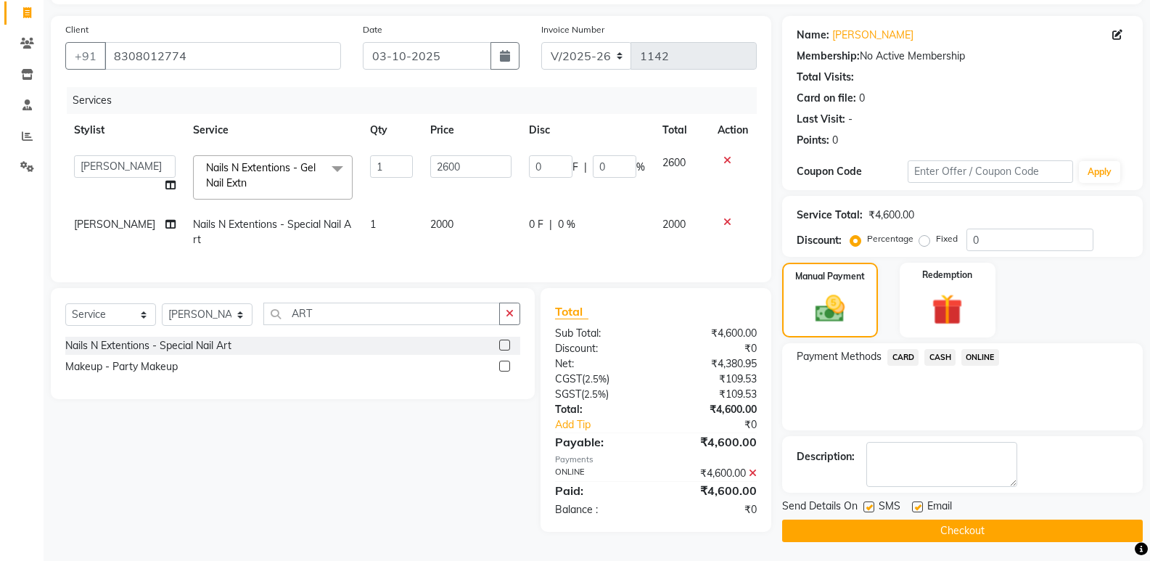
scroll to position [97, 0]
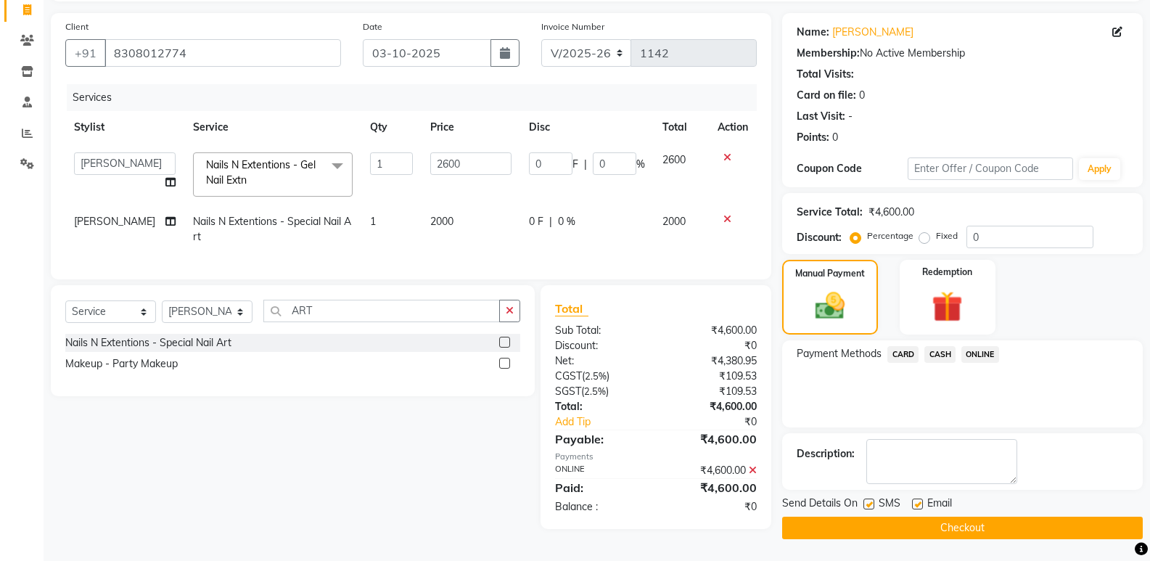
click at [927, 501] on span "Email" at bounding box center [939, 505] width 25 height 18
click at [925, 501] on div "Email" at bounding box center [938, 505] width 52 height 18
click at [922, 501] on div "Email" at bounding box center [938, 505] width 52 height 18
click at [922, 501] on label at bounding box center [917, 504] width 11 height 11
click at [922, 501] on input "checkbox" at bounding box center [916, 504] width 9 height 9
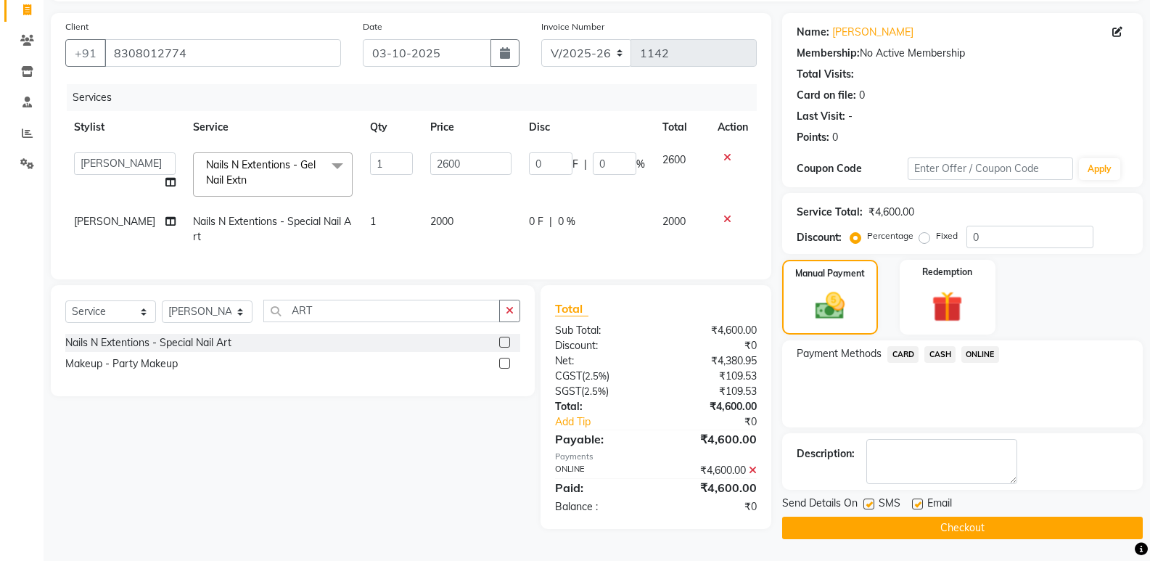
checkbox input "false"
click at [891, 520] on button "Checkout" at bounding box center [962, 528] width 361 height 22
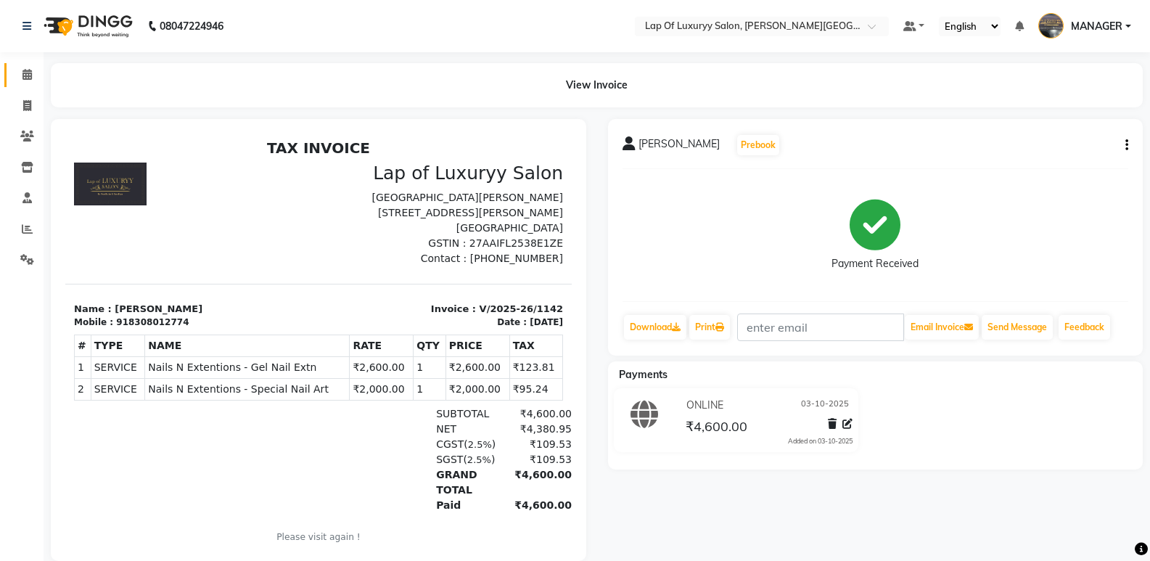
click at [23, 81] on span at bounding box center [27, 75] width 25 height 17
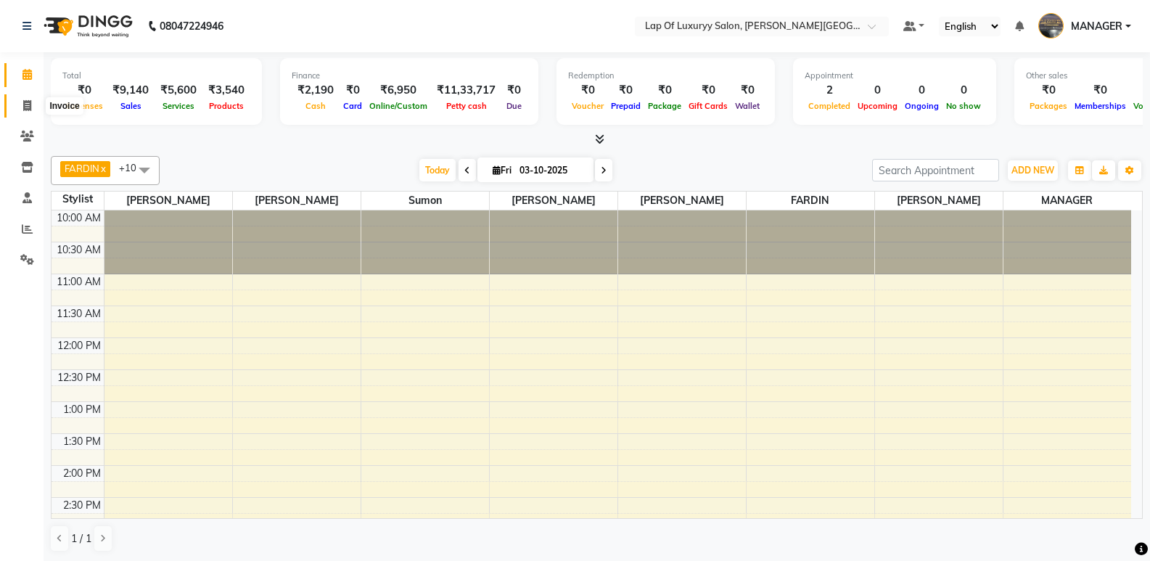
click at [15, 99] on span at bounding box center [27, 106] width 25 height 17
select select "service"
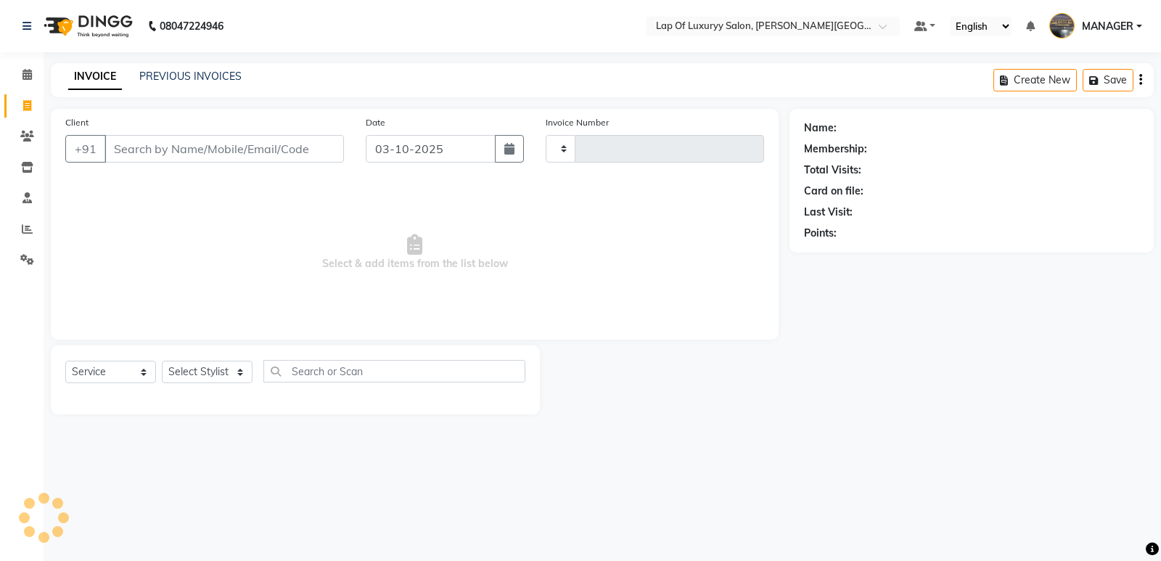
type input "1143"
select select "17"
click at [133, 152] on input "Client" at bounding box center [223, 149] width 239 height 28
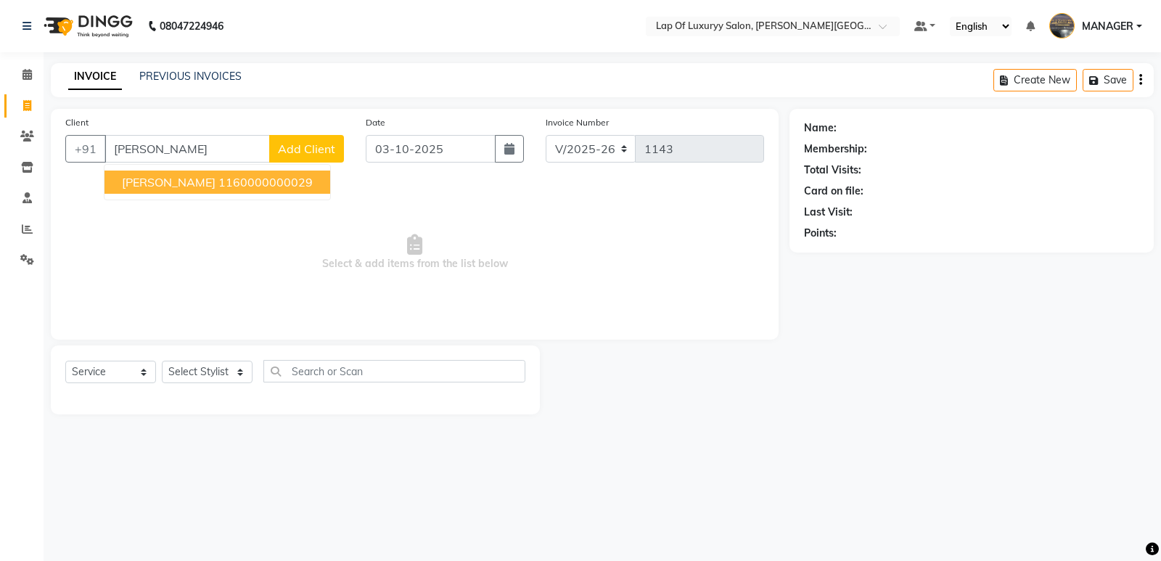
click at [271, 182] on ngb-highlight "1160000000029" at bounding box center [265, 182] width 94 height 15
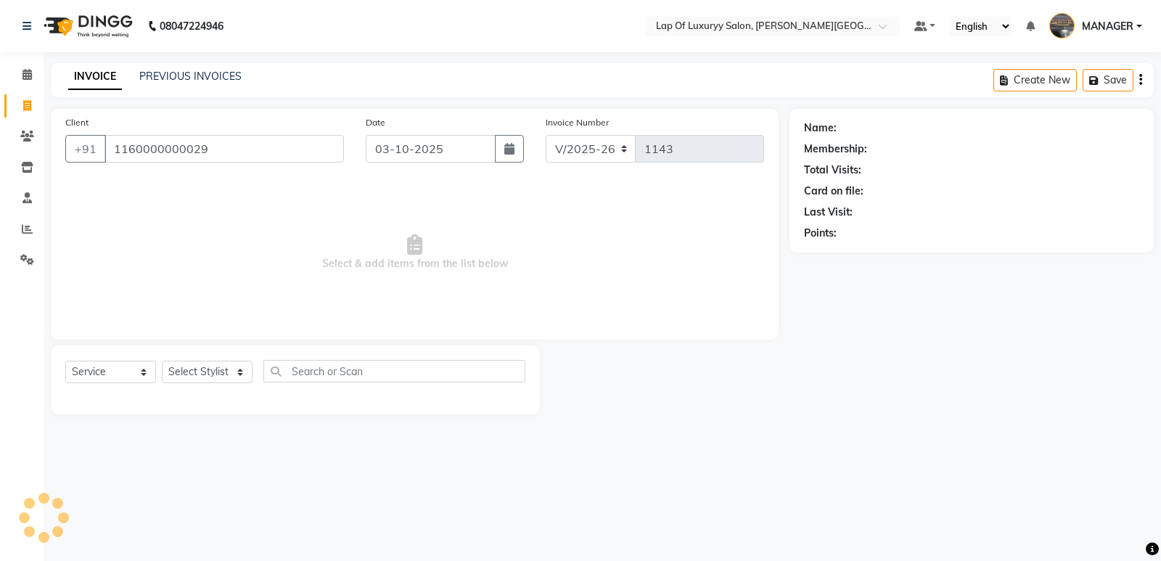
type input "1160000000029"
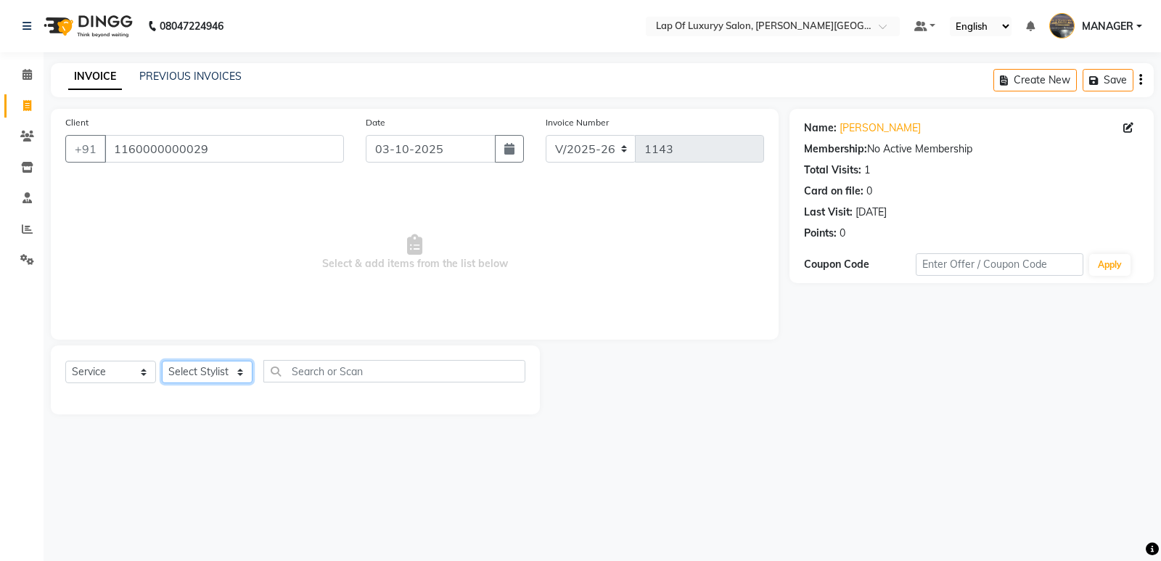
click at [181, 370] on select "Select Stylist FARDIN [PERSON_NAME] [PERSON_NAME] MANAGER [PERSON_NAME] [PERSON…" at bounding box center [207, 372] width 91 height 22
click at [484, 267] on span "Select & add items from the list below" at bounding box center [414, 252] width 699 height 145
click at [1123, 126] on icon at bounding box center [1128, 128] width 10 height 10
select select "22"
select select "[DEMOGRAPHIC_DATA]"
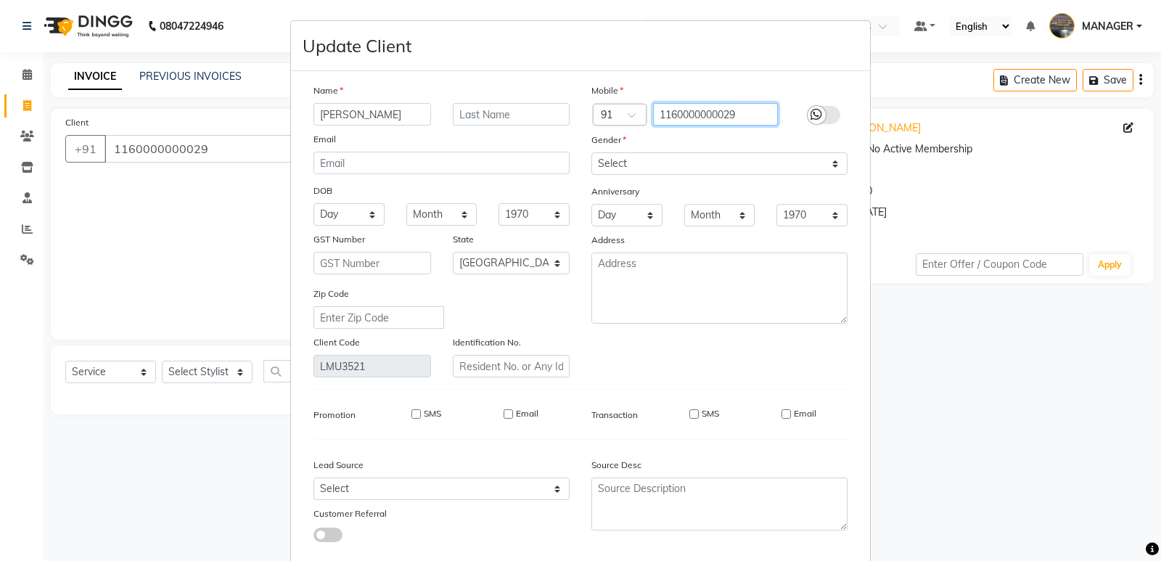
click at [767, 112] on input "1160000000029" at bounding box center [716, 114] width 126 height 22
type input "1"
type input "8888632210"
click at [824, 118] on label at bounding box center [824, 115] width 33 height 18
click at [0, 0] on input "checkbox" at bounding box center [0, 0] width 0 height 0
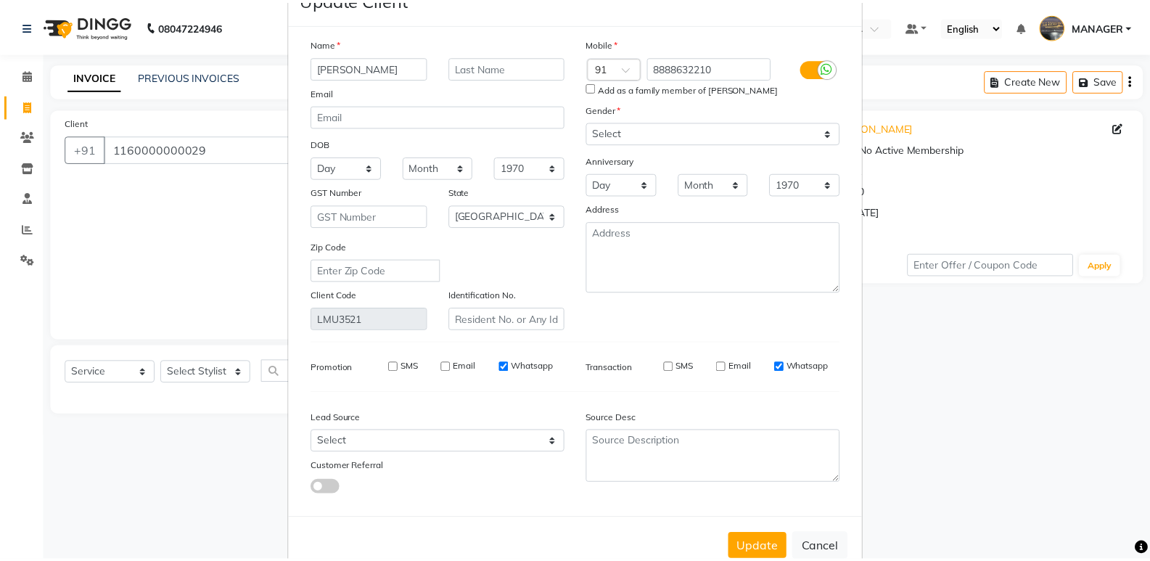
scroll to position [83, 0]
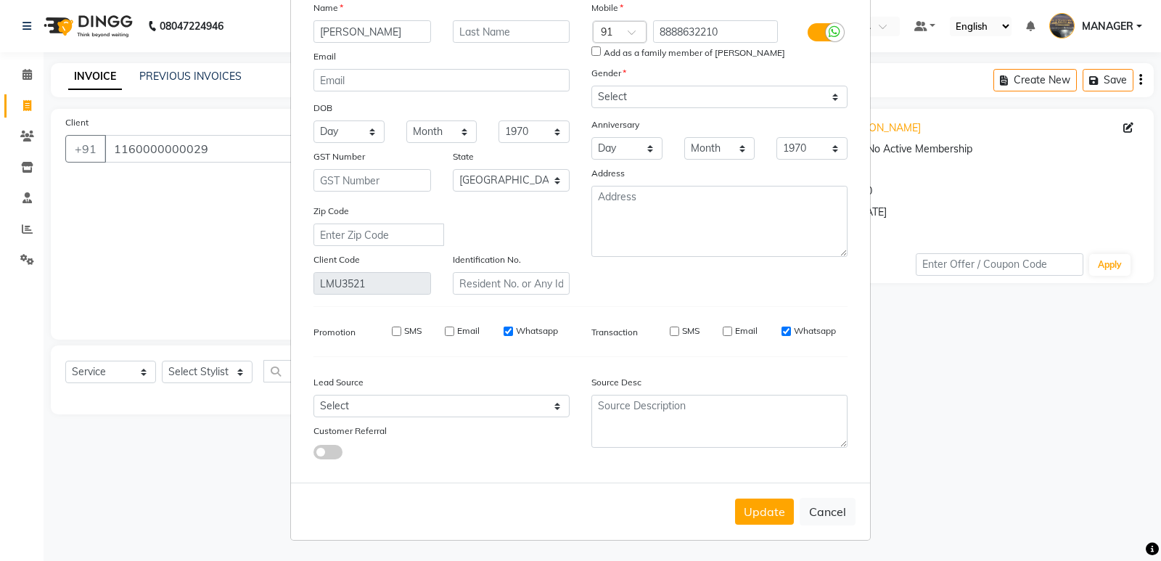
click at [591, 49] on input "Add as a family member of [PERSON_NAME]" at bounding box center [595, 50] width 9 height 9
checkbox input "true"
click at [763, 509] on button "Update" at bounding box center [764, 512] width 59 height 26
type input "8888632210"
select select
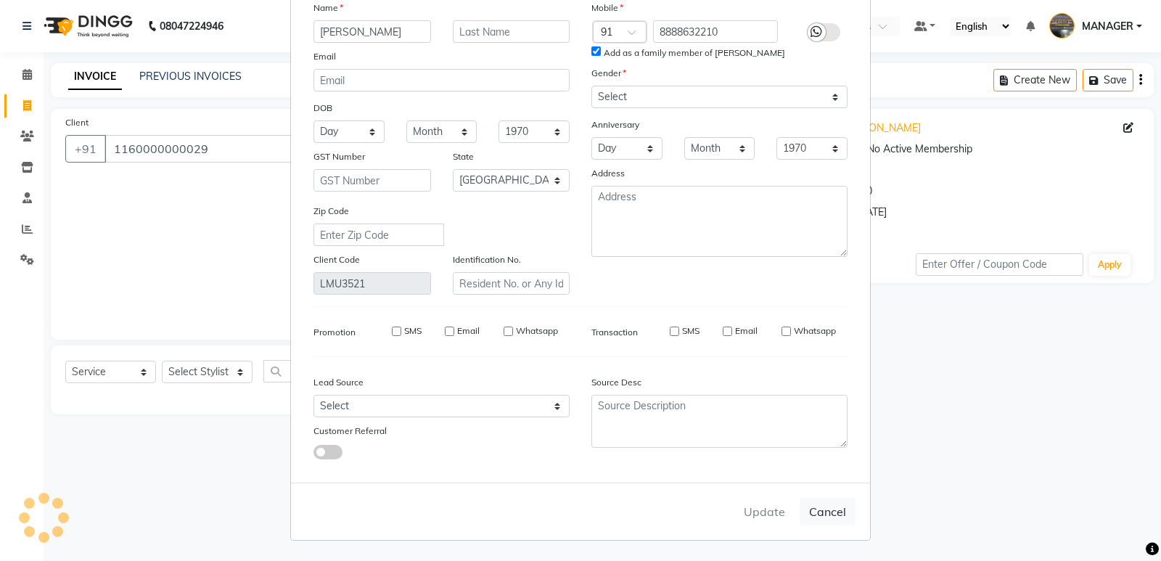
select select
select select "null"
select select
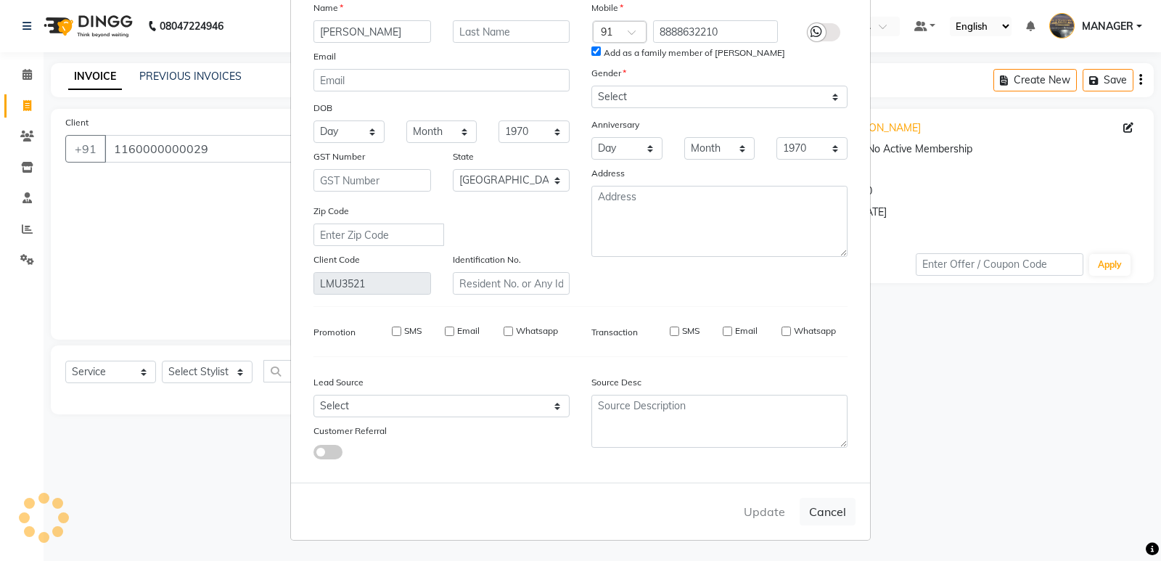
select select
checkbox input "false"
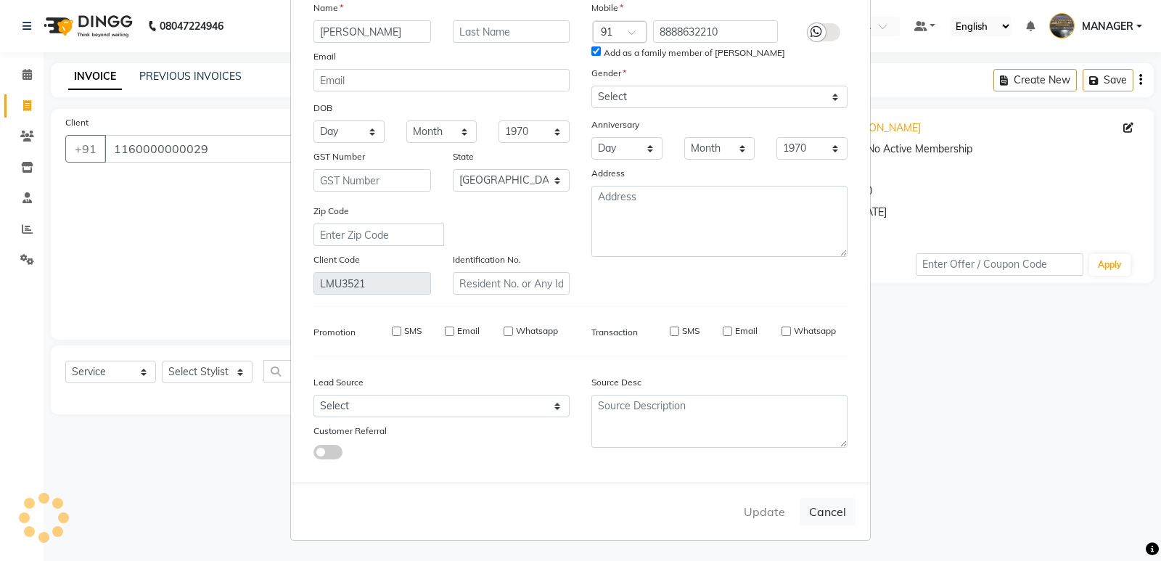
checkbox input "false"
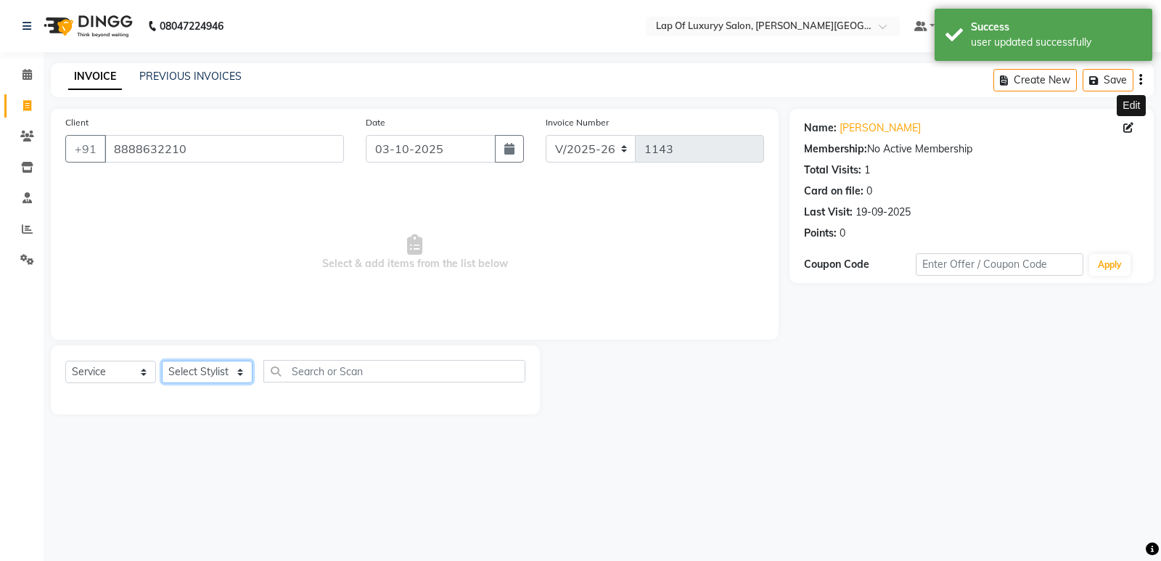
click at [184, 368] on select "Select Stylist FARDIN [PERSON_NAME] [PERSON_NAME] MANAGER [PERSON_NAME] [PERSON…" at bounding box center [207, 372] width 91 height 22
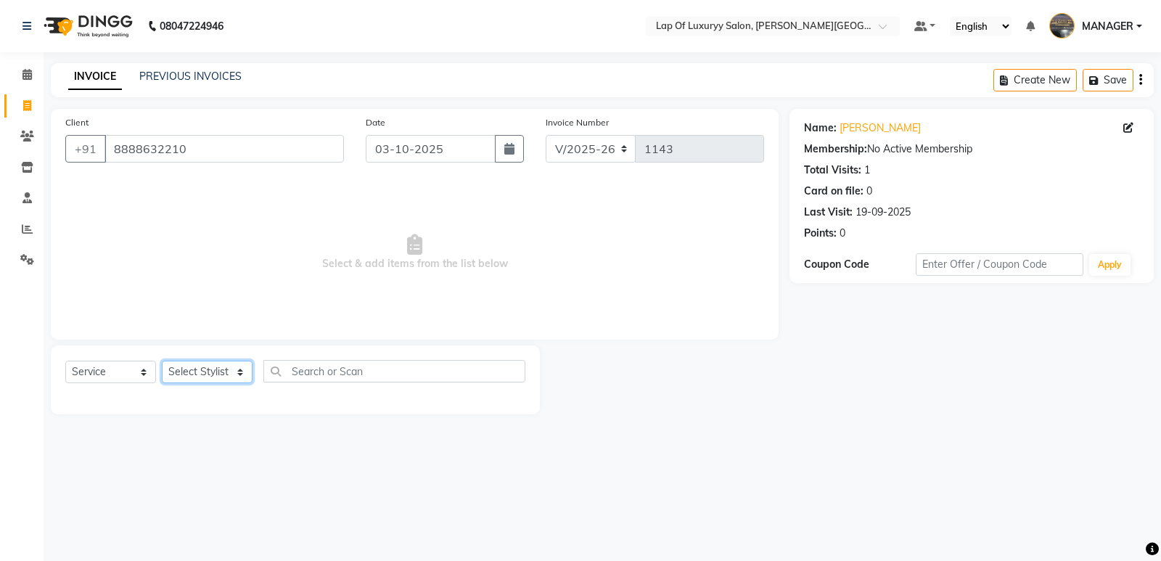
select select "21284"
click at [162, 361] on select "Select Stylist FARDIN [PERSON_NAME] [PERSON_NAME] MANAGER [PERSON_NAME] [PERSON…" at bounding box center [207, 372] width 91 height 22
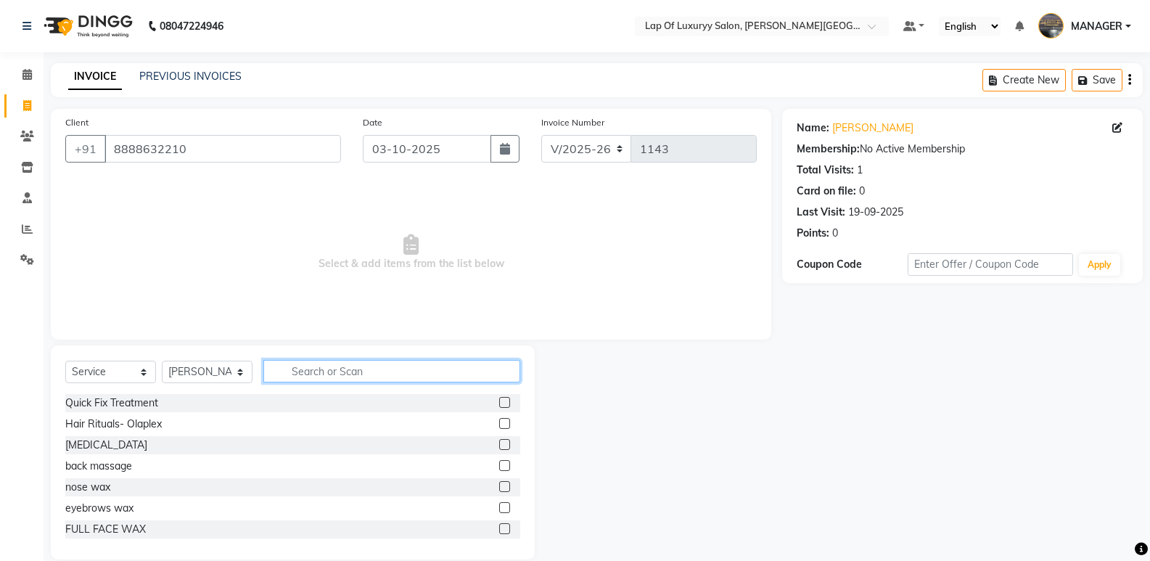
click at [298, 361] on input "text" at bounding box center [391, 371] width 257 height 22
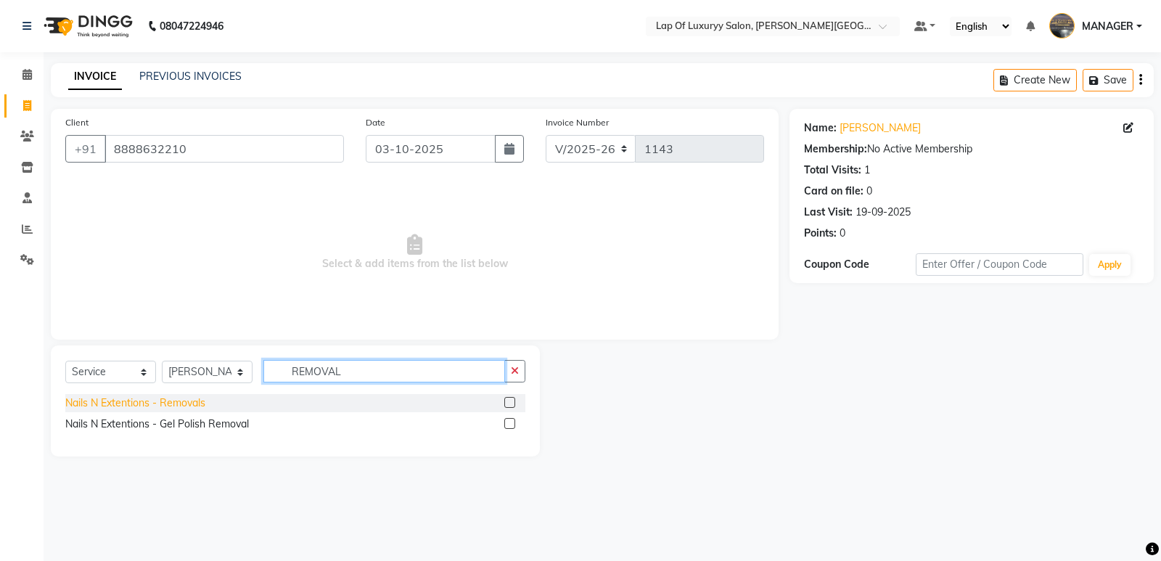
type input "REMOVAL"
click at [176, 398] on div "Nails N Extentions - Removals" at bounding box center [135, 402] width 140 height 15
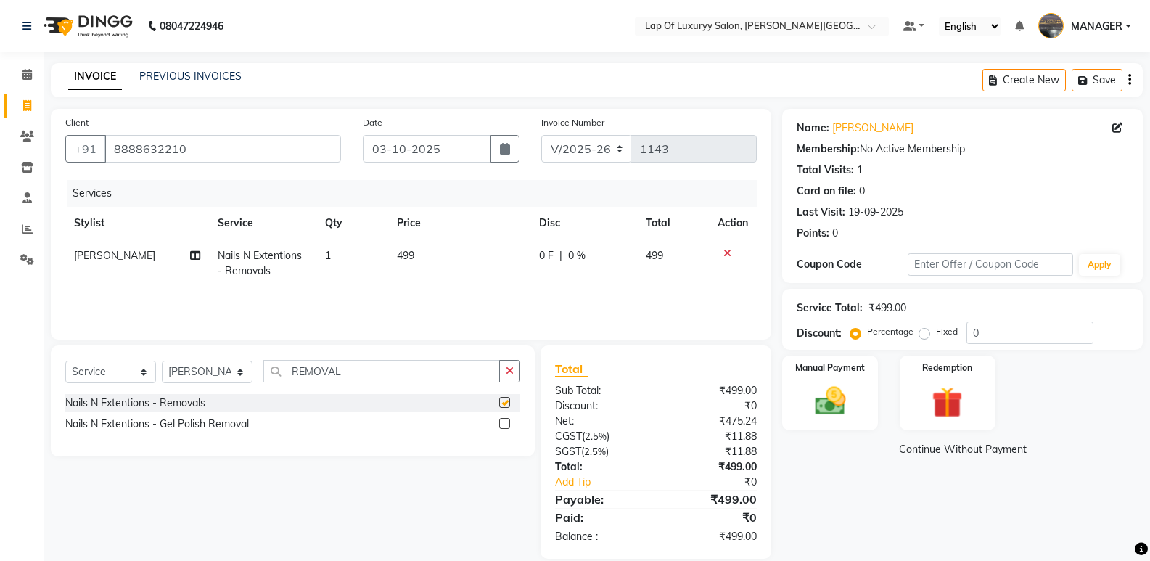
checkbox input "false"
click at [444, 260] on td "499" at bounding box center [459, 263] width 142 height 48
select select "21284"
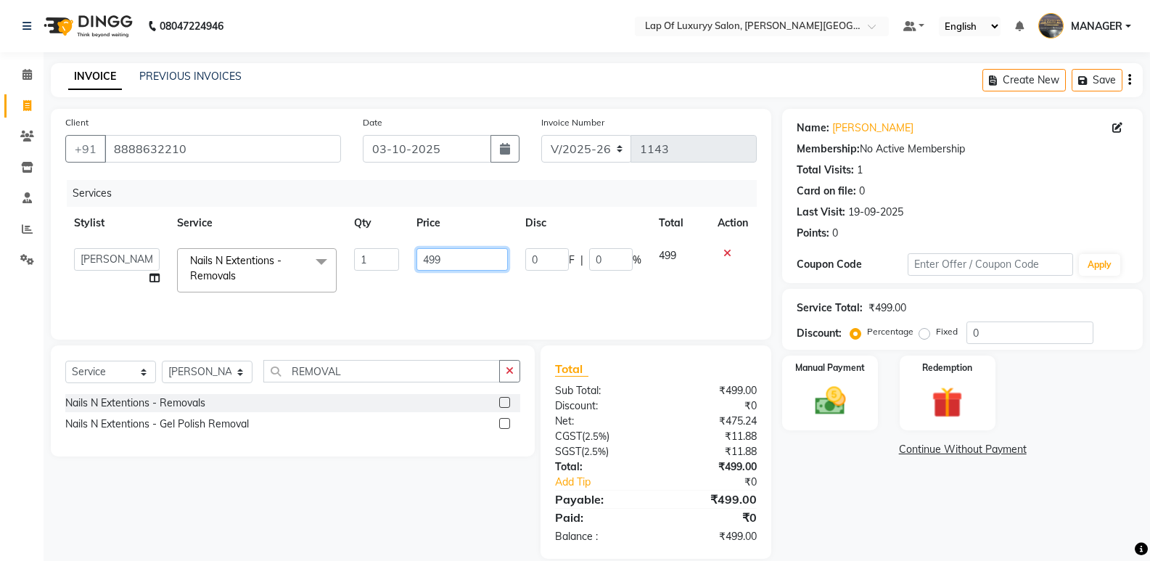
click at [444, 260] on input "499" at bounding box center [462, 259] width 91 height 22
type input "4"
type input "600"
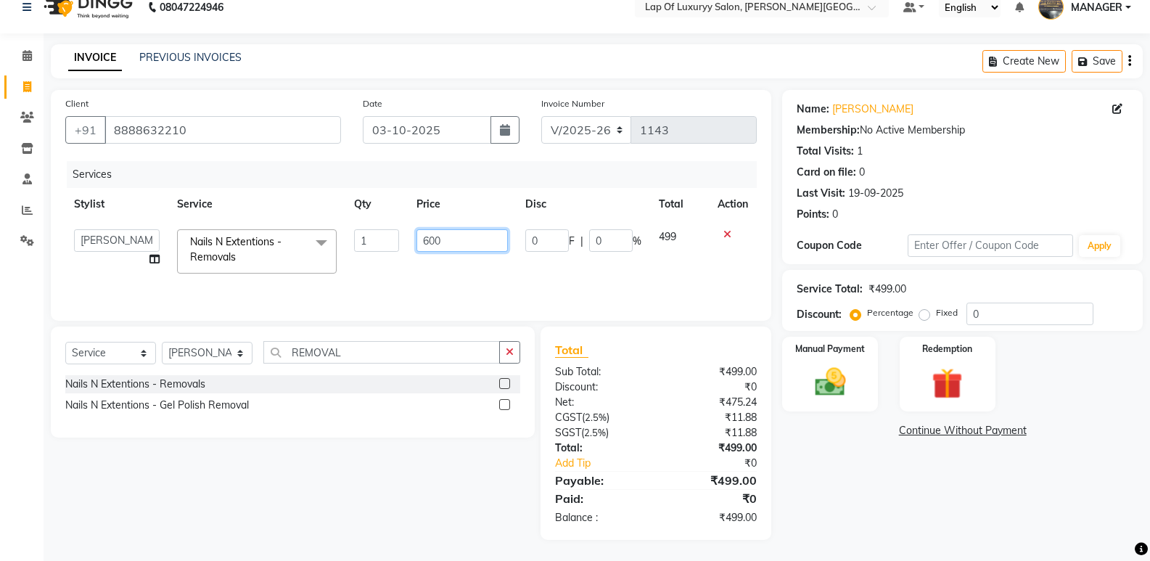
scroll to position [20, 0]
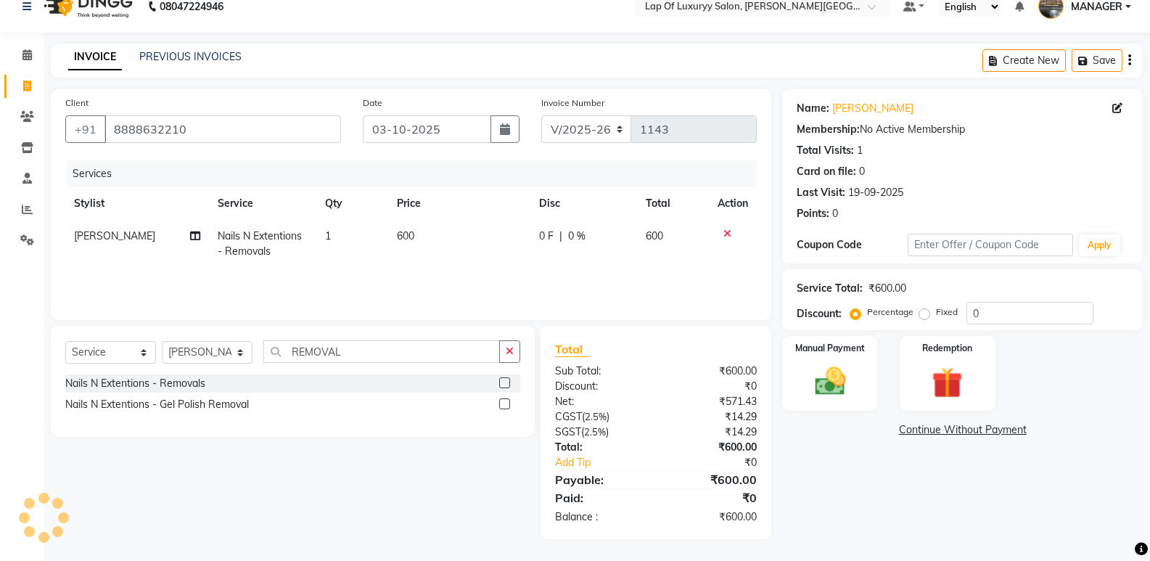
click at [856, 485] on div "Name: [PERSON_NAME] Membership: No Active Membership Total Visits: 1 Card on fi…" at bounding box center [968, 314] width 372 height 450
click at [837, 385] on img at bounding box center [830, 381] width 52 height 37
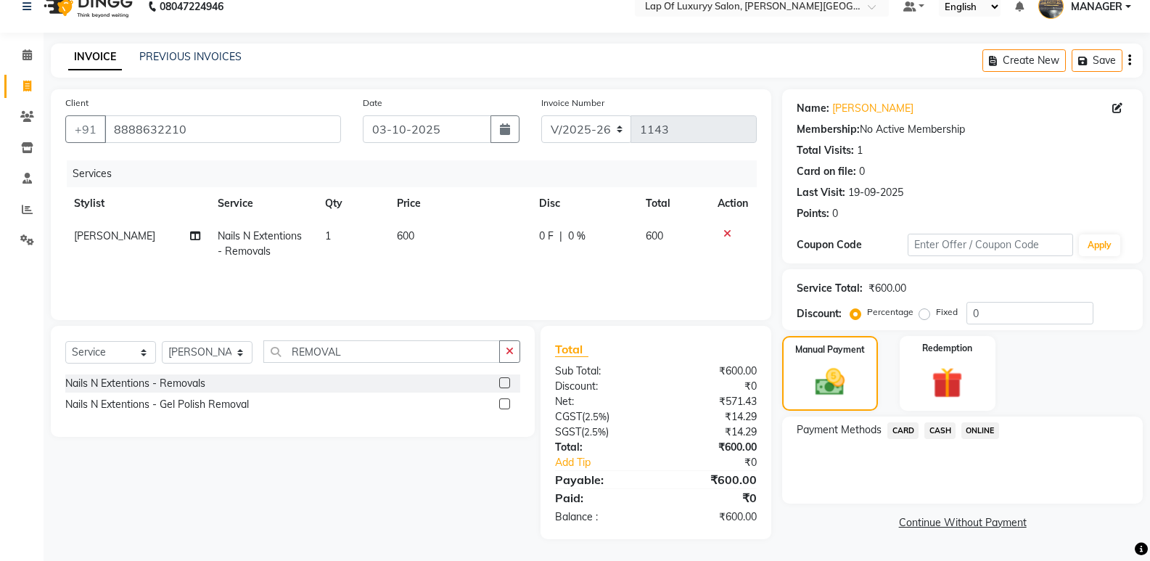
click at [987, 436] on span "ONLINE" at bounding box center [981, 430] width 38 height 17
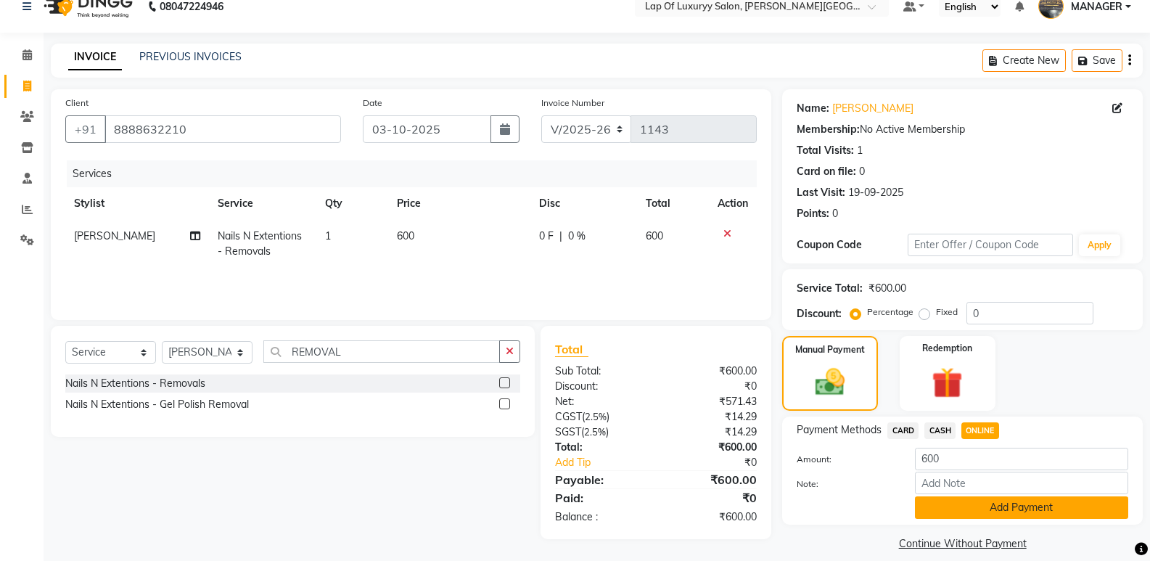
click at [956, 509] on button "Add Payment" at bounding box center [1021, 507] width 213 height 22
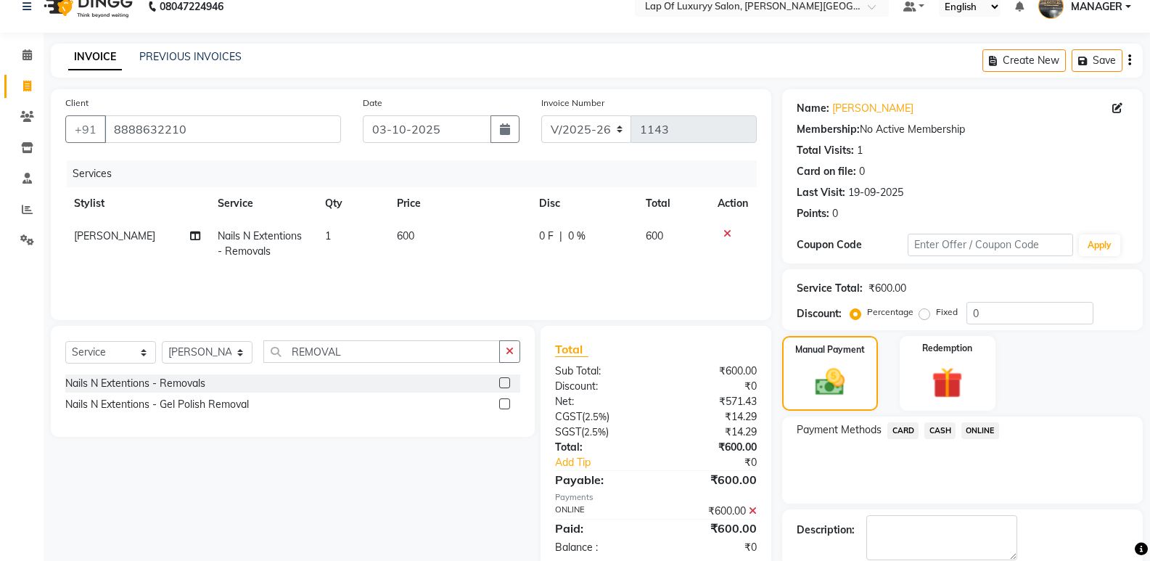
scroll to position [96, 0]
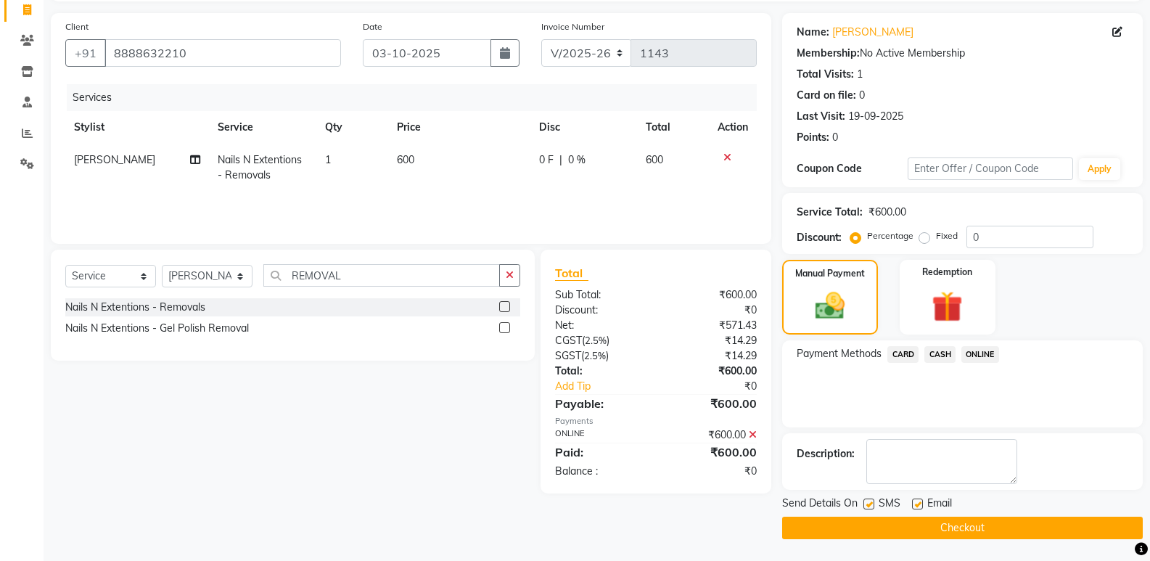
click at [916, 504] on label at bounding box center [917, 504] width 11 height 11
click at [916, 504] on input "checkbox" at bounding box center [916, 504] width 9 height 9
checkbox input "false"
click at [853, 524] on button "Checkout" at bounding box center [962, 528] width 361 height 22
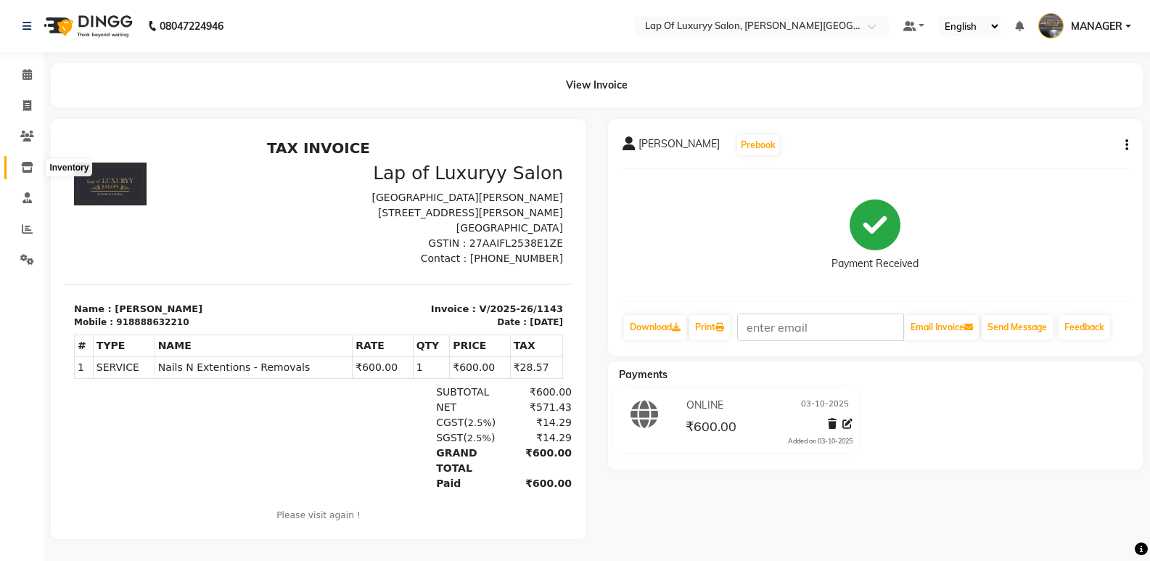
click at [25, 168] on icon at bounding box center [27, 167] width 12 height 11
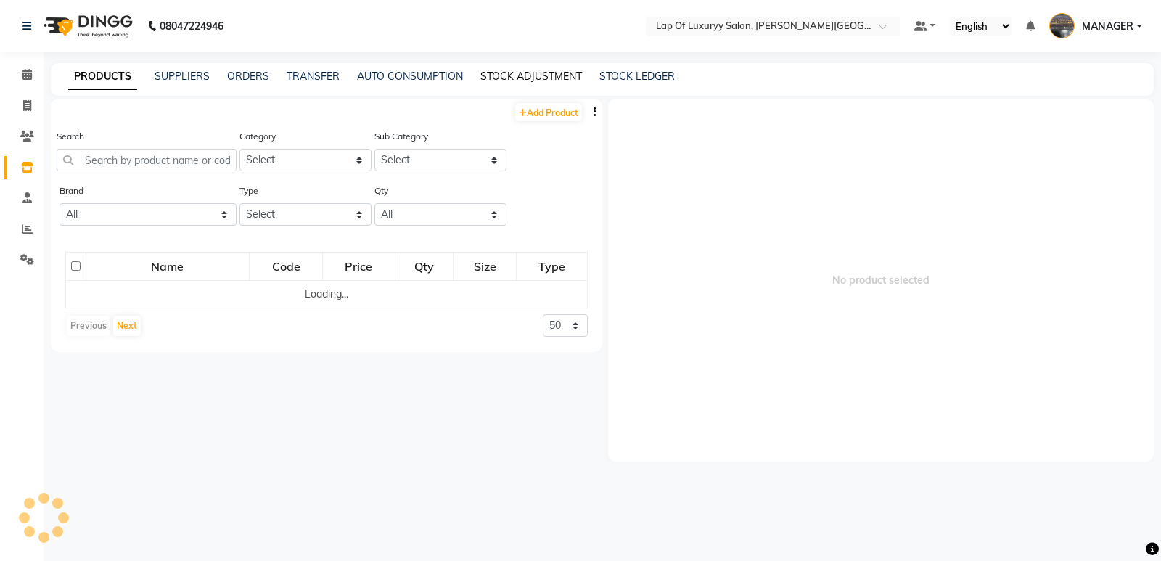
click at [508, 81] on link "STOCK ADJUSTMENT" at bounding box center [531, 76] width 102 height 13
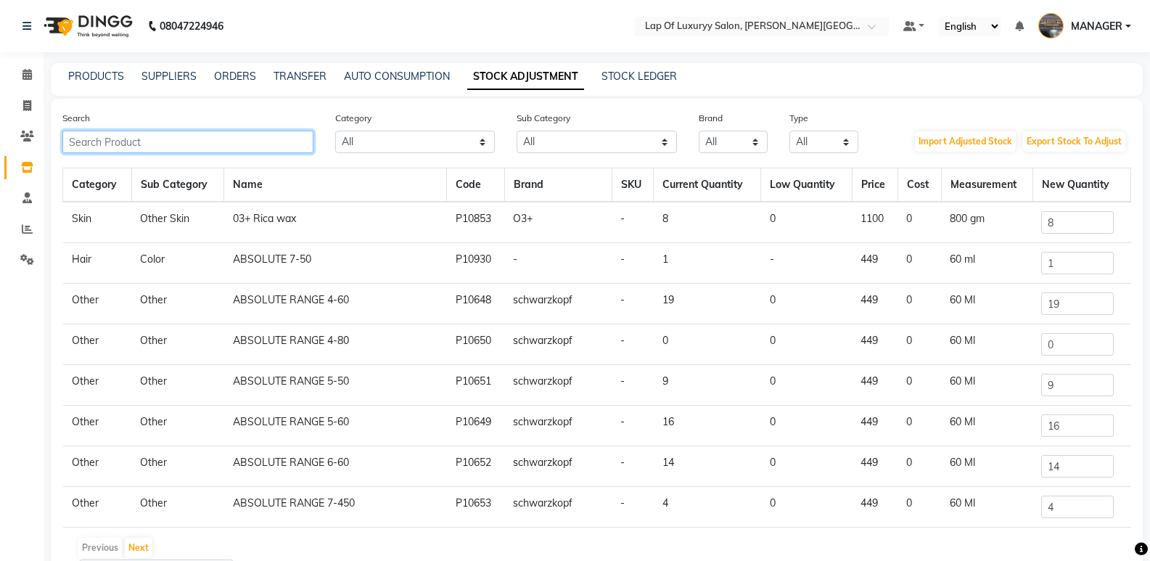
click at [247, 141] on input "text" at bounding box center [187, 142] width 251 height 22
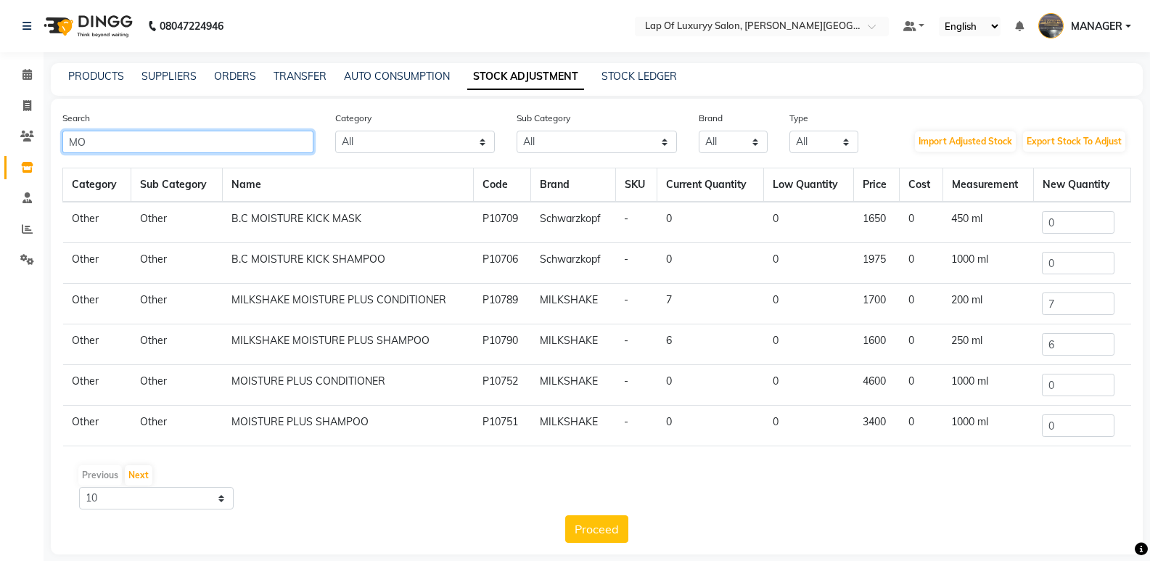
type input "M"
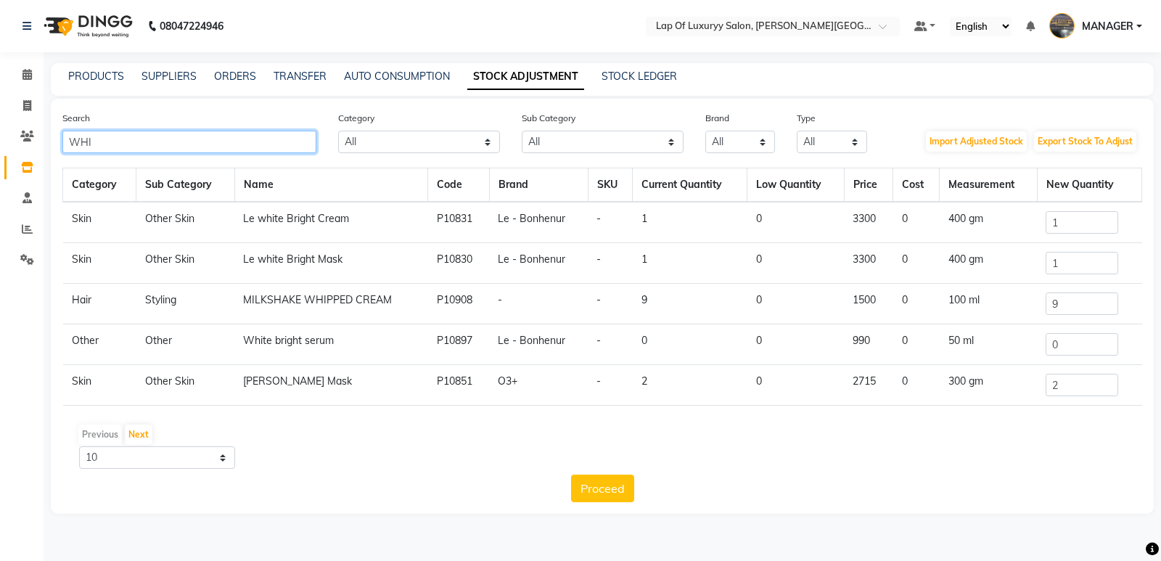
type input "WHI"
click at [1086, 301] on input "9" at bounding box center [1082, 303] width 73 height 22
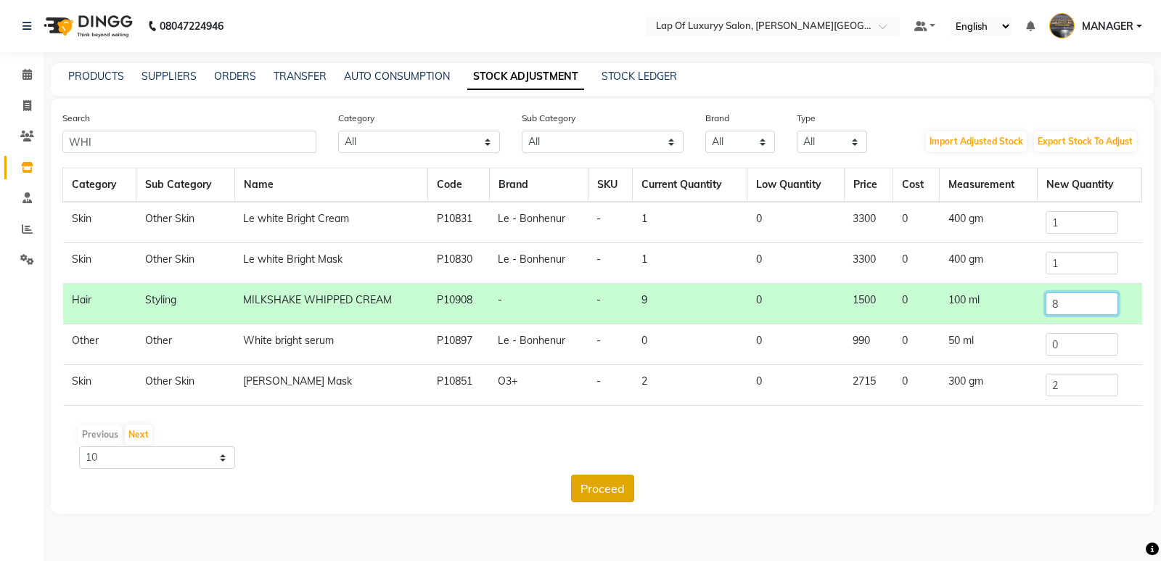
type input "8"
click at [608, 492] on button "Proceed" at bounding box center [602, 489] width 63 height 28
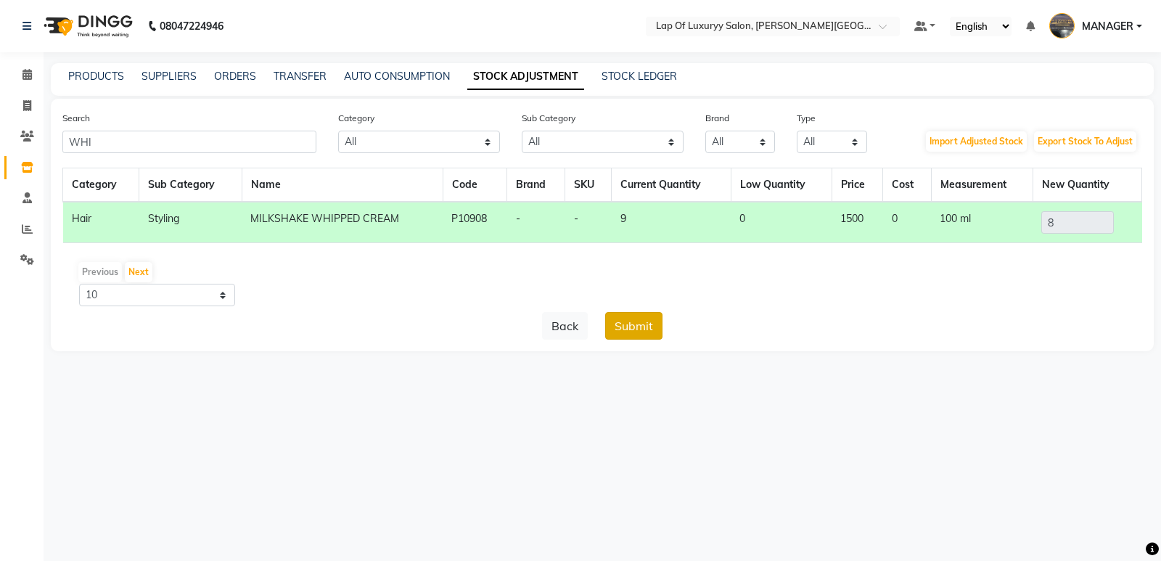
click at [653, 327] on button "Submit" at bounding box center [633, 326] width 57 height 28
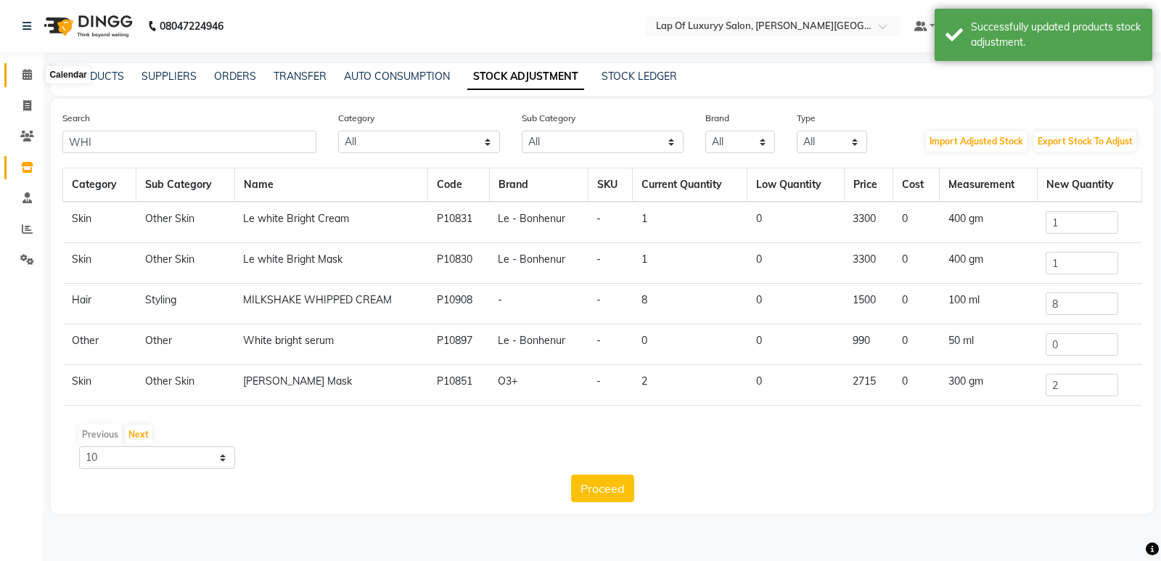
click at [36, 75] on span at bounding box center [27, 75] width 25 height 17
